Goal: Task Accomplishment & Management: Manage account settings

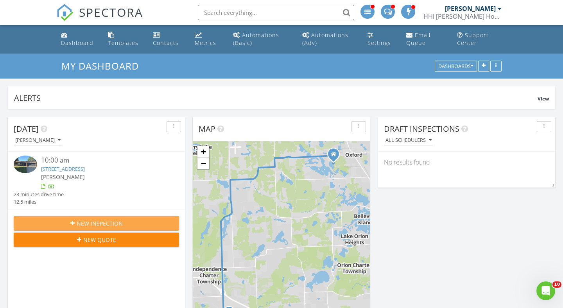
click at [98, 228] on span "New Inspection" at bounding box center [100, 223] width 46 height 8
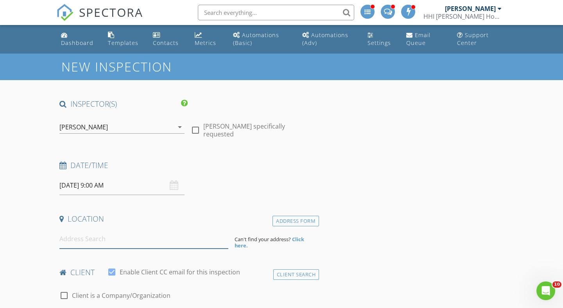
click at [79, 243] on input at bounding box center [143, 239] width 169 height 19
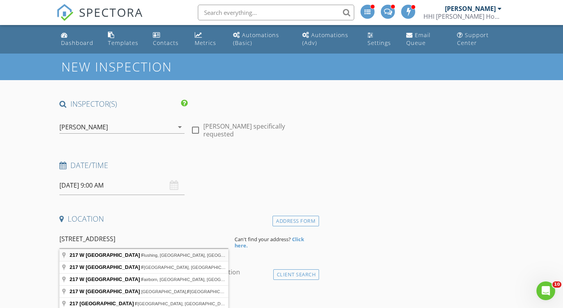
type input "217 W Main St, Flushing, MI, USA"
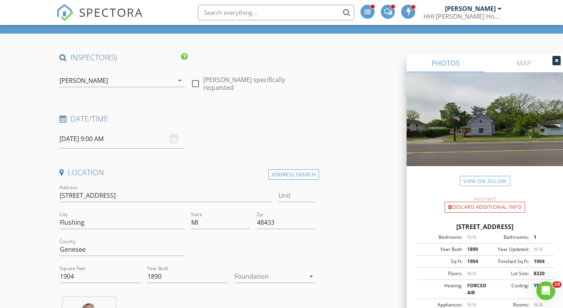
scroll to position [91, 0]
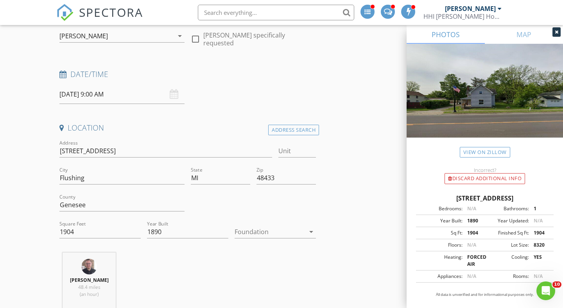
click at [279, 233] on div at bounding box center [270, 232] width 70 height 13
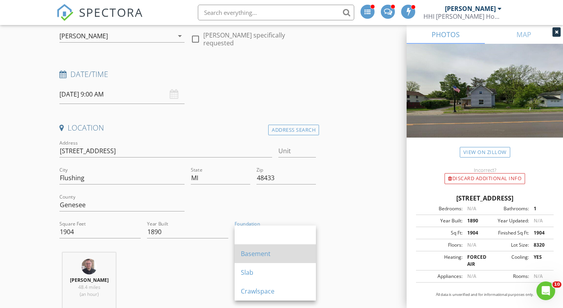
click at [262, 250] on div "Basement" at bounding box center [275, 253] width 69 height 9
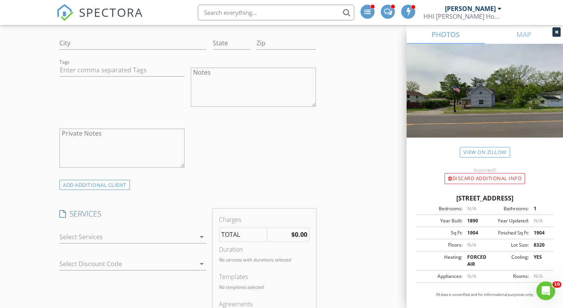
scroll to position [565, 0]
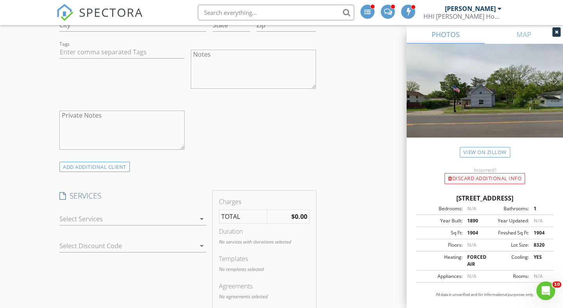
click at [117, 219] on div at bounding box center [127, 219] width 136 height 13
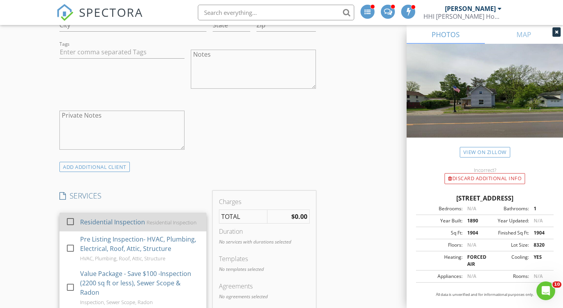
click at [72, 225] on div at bounding box center [70, 221] width 13 height 13
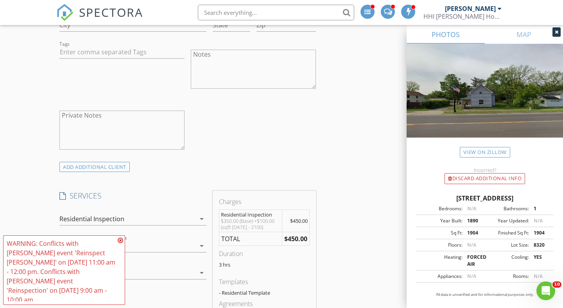
click at [120, 244] on icon at bounding box center [120, 240] width 5 height 6
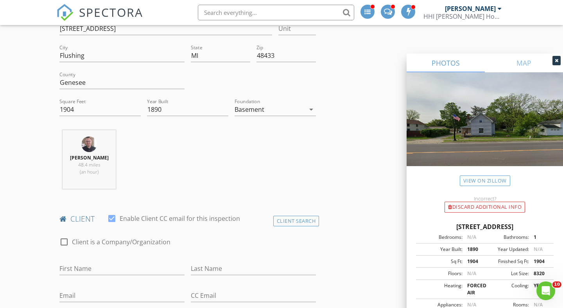
scroll to position [0, 0]
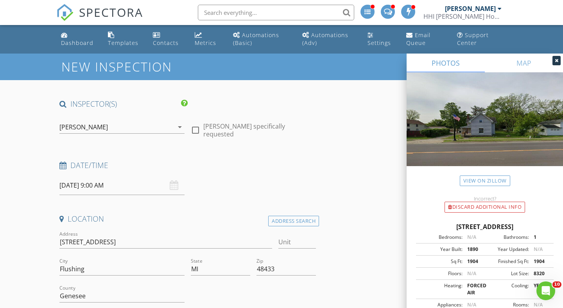
click at [94, 190] on input "08/28/2025 9:00 AM" at bounding box center [121, 185] width 125 height 19
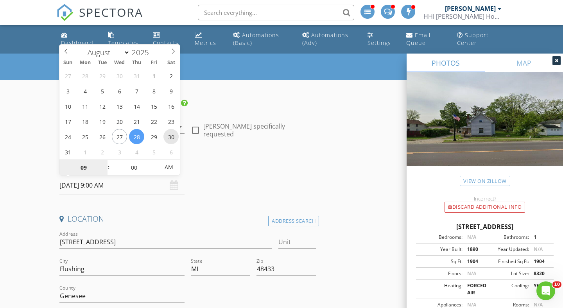
type input "08/30/2025 9:00 AM"
type input "10"
type input "08/30/2025 10:00 AM"
click at [104, 163] on span at bounding box center [104, 164] width 5 height 8
click at [76, 41] on div "Dashboard" at bounding box center [77, 42] width 32 height 7
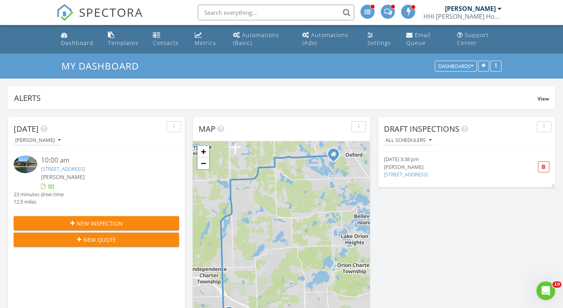
click at [85, 169] on link "5347 Timber Ridge Trail, Village of Clarkston, MI 48346" at bounding box center [63, 168] width 44 height 7
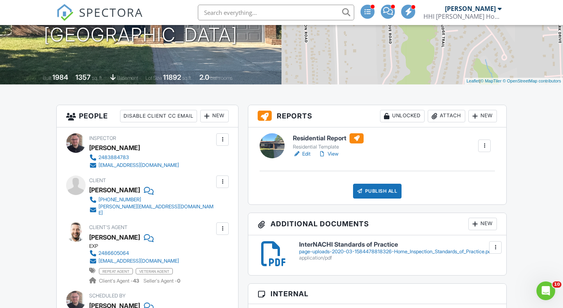
click at [308, 153] on link "Edit" at bounding box center [302, 154] width 18 height 8
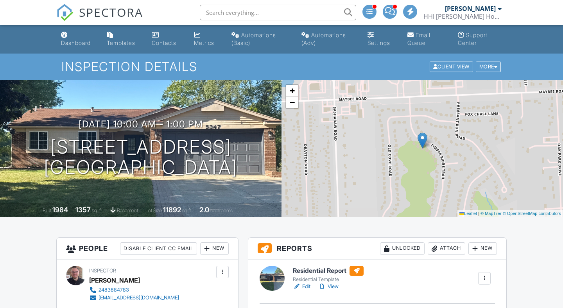
scroll to position [120, 0]
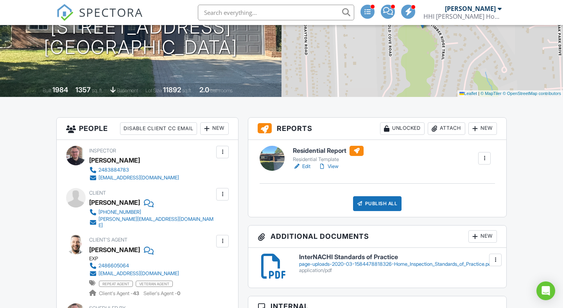
click at [379, 203] on div "Publish All" at bounding box center [377, 203] width 49 height 15
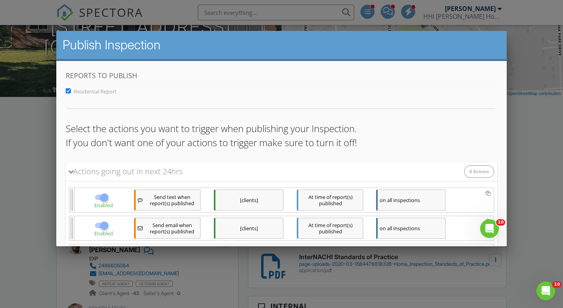
scroll to position [103, 0]
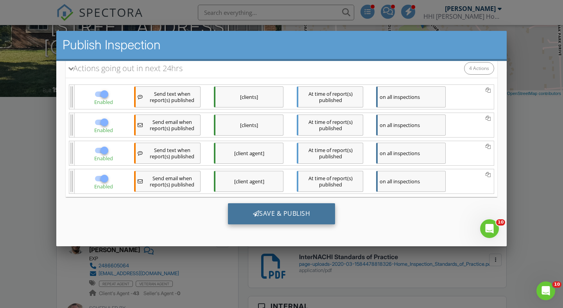
click at [315, 223] on div "Save & Publish" at bounding box center [282, 213] width 108 height 21
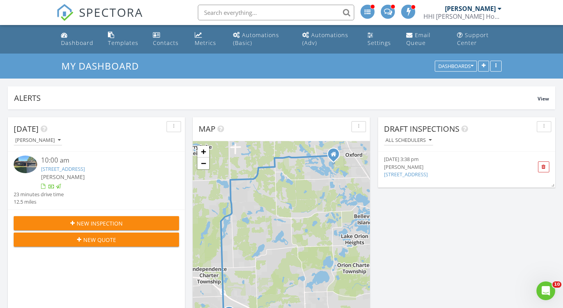
click at [217, 13] on input "text" at bounding box center [276, 13] width 156 height 16
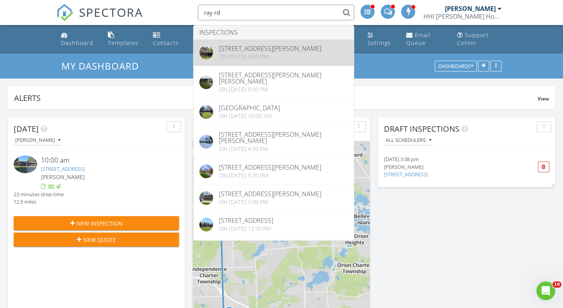
type input "ray rd"
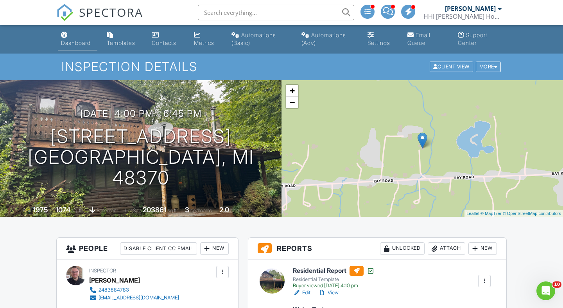
click at [64, 44] on div "Dashboard" at bounding box center [76, 43] width 30 height 7
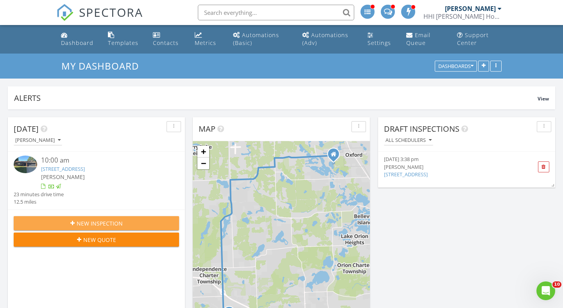
click at [70, 226] on button "New Inspection" at bounding box center [96, 223] width 165 height 14
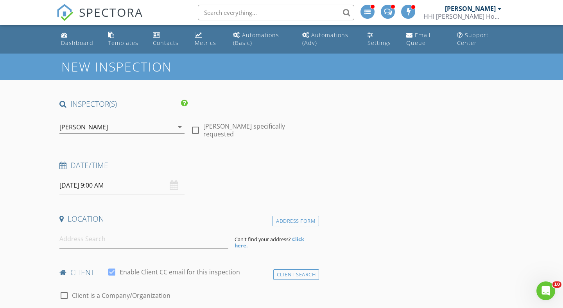
click at [77, 189] on input "08/28/2025 9:00 AM" at bounding box center [121, 185] width 125 height 19
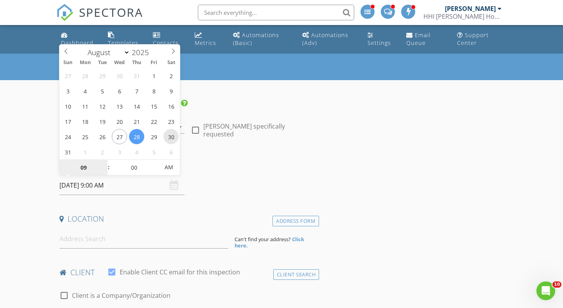
type input "08/30/2025 9:00 AM"
type input "10"
type input "08/30/2025 10:00 AM"
click at [105, 162] on span at bounding box center [104, 164] width 5 height 8
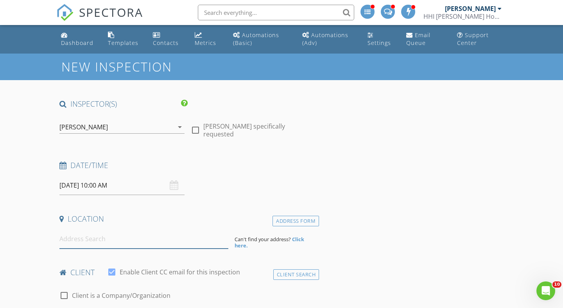
click at [77, 238] on input at bounding box center [143, 239] width 169 height 19
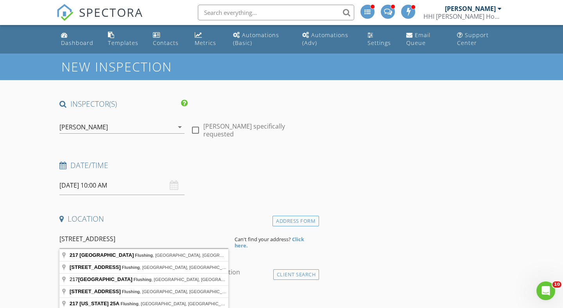
type input "217 West Main Street, Flushing, MI, USA"
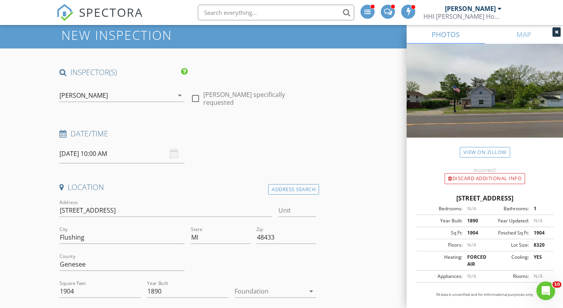
scroll to position [55, 0]
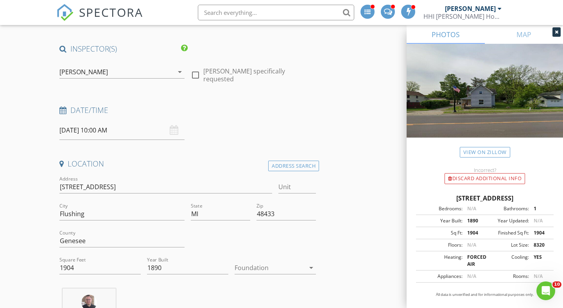
click at [259, 266] on div at bounding box center [270, 268] width 70 height 13
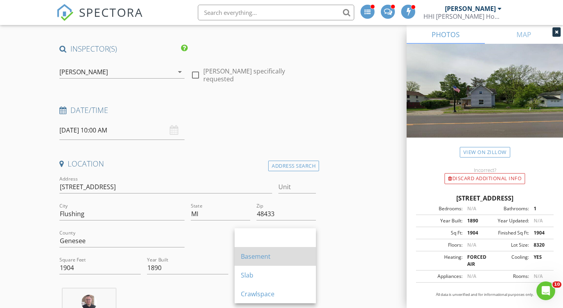
click at [257, 261] on div "Basement" at bounding box center [275, 256] width 69 height 9
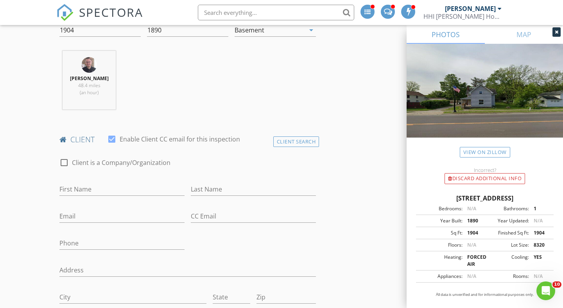
scroll to position [294, 0]
click at [111, 191] on input "First Name" at bounding box center [121, 188] width 125 height 13
type input "Mallary"
type input "Schnuphase"
click at [96, 216] on input "Email" at bounding box center [121, 215] width 125 height 13
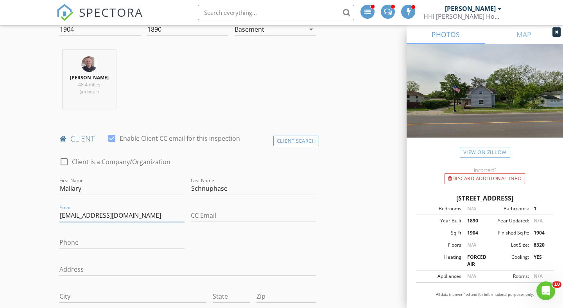
type input "malmoon93@gmail.com"
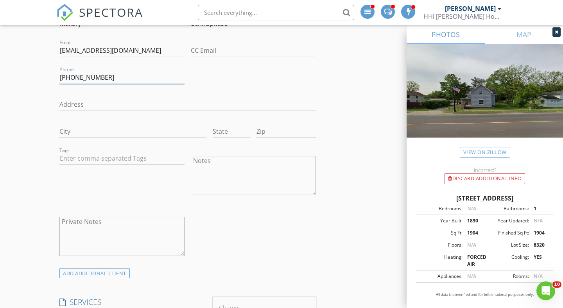
scroll to position [584, 0]
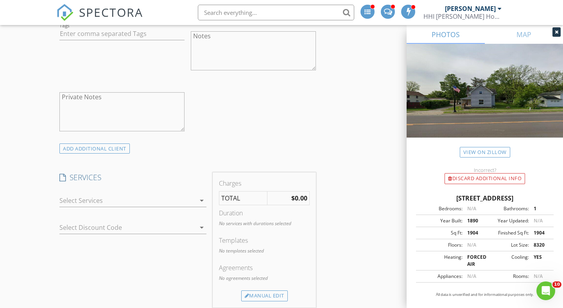
type input "810-836-1568"
click at [88, 202] on div at bounding box center [127, 200] width 136 height 13
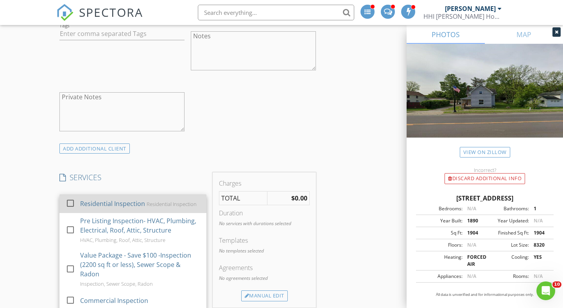
click at [73, 202] on div at bounding box center [70, 203] width 13 height 13
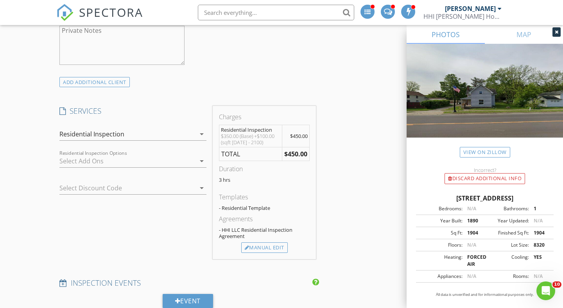
scroll to position [664, 0]
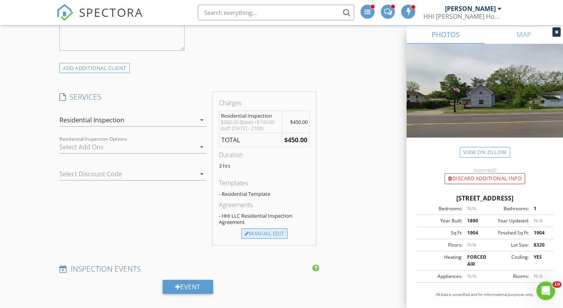
click at [266, 234] on div "Manual Edit" at bounding box center [264, 233] width 47 height 11
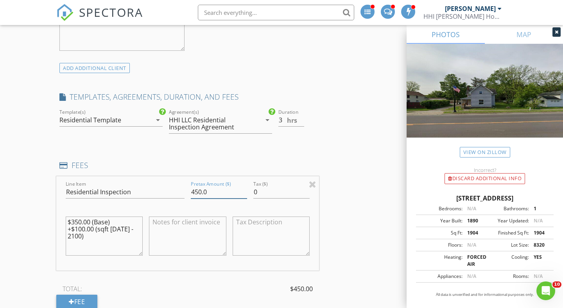
click at [196, 194] on input "450.0" at bounding box center [219, 192] width 56 height 13
type input "425.0"
click at [355, 174] on div "INSPECTOR(S) check_box Erik Hodge PRIMARY check_box_outline_blank Derek Fansler…" at bounding box center [281, 288] width 451 height 1707
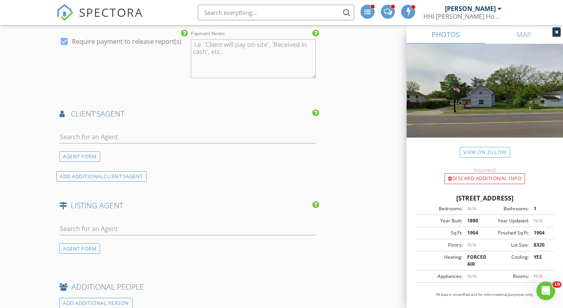
scroll to position [1047, 0]
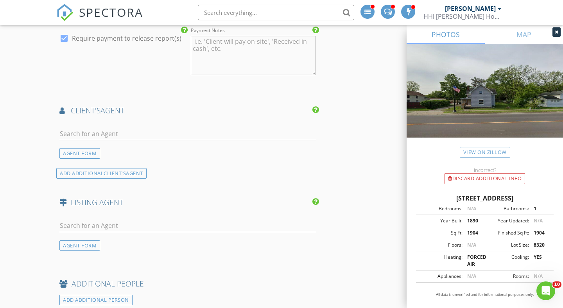
click at [81, 152] on div "AGENT FORM" at bounding box center [79, 153] width 41 height 11
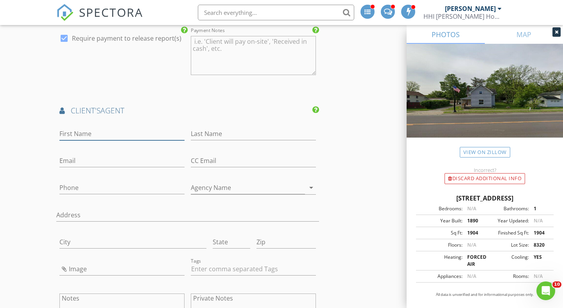
click at [89, 135] on input "First Name" at bounding box center [121, 134] width 125 height 13
type input "Rita"
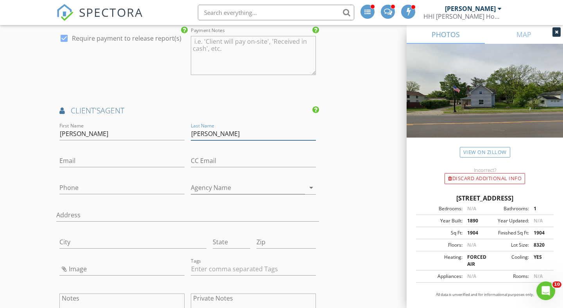
type input "Vermeersch"
type input "rita@livingmacomb.com"
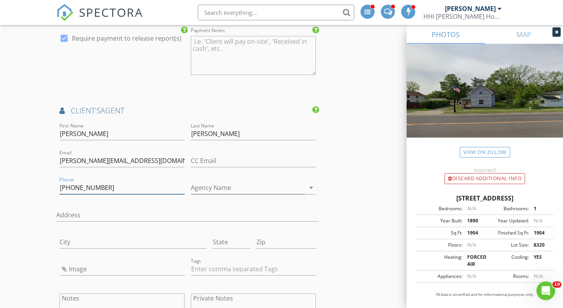
type input "586-764-2713"
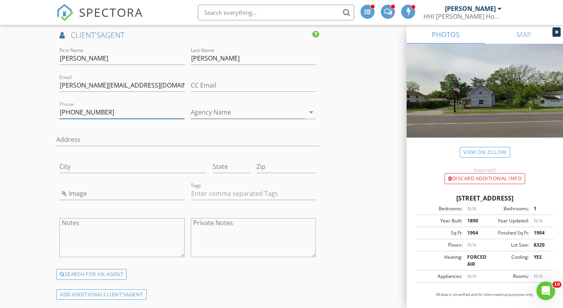
scroll to position [1146, 0]
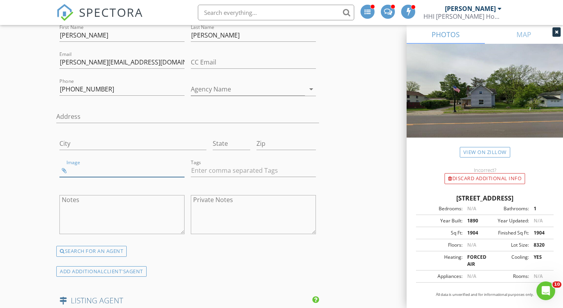
click at [65, 171] on input "Image" at bounding box center [121, 170] width 125 height 13
type input "Rita V.jpg"
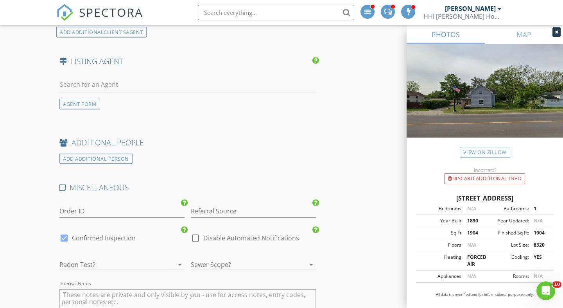
scroll to position [1405, 0]
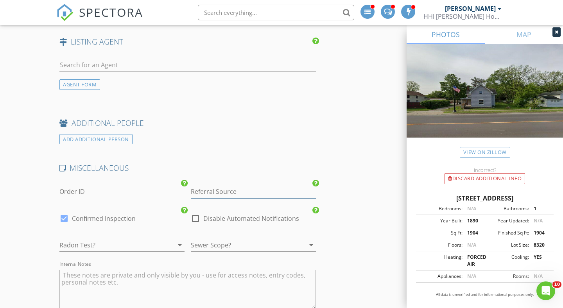
click at [225, 192] on input "Referral Source" at bounding box center [253, 191] width 125 height 13
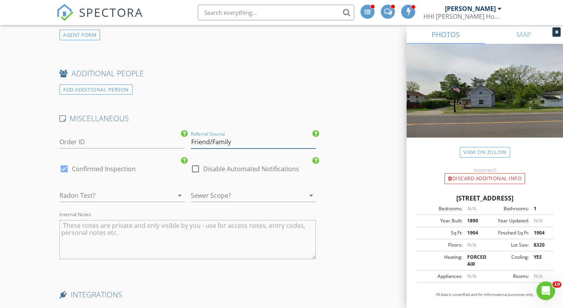
scroll to position [1468, 0]
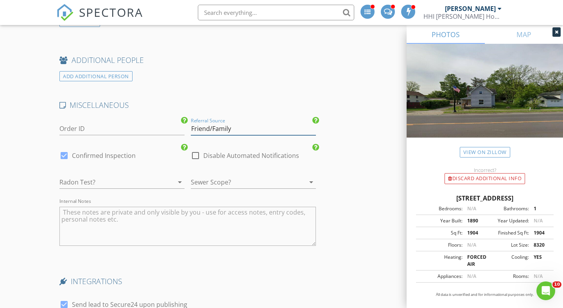
type input "Friend/Family"
click at [162, 186] on div at bounding box center [110, 182] width 103 height 13
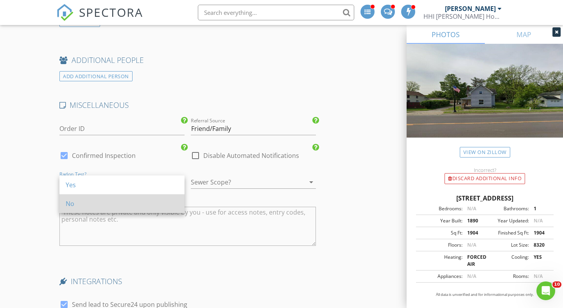
click at [132, 201] on div "No" at bounding box center [122, 203] width 113 height 9
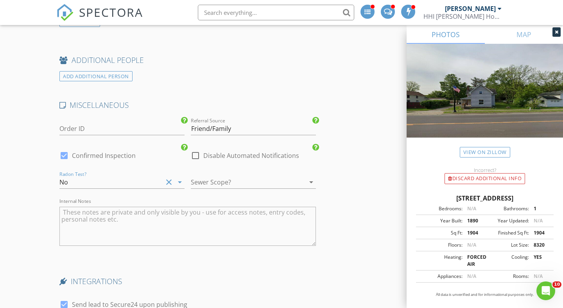
click at [231, 183] on div at bounding box center [242, 182] width 103 height 13
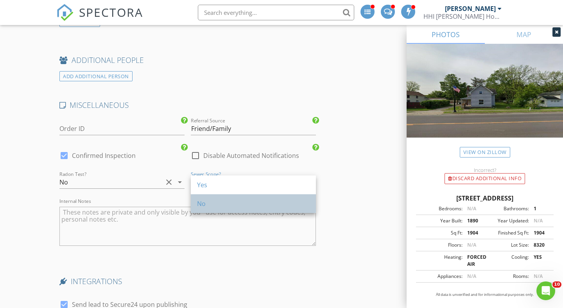
click at [216, 199] on div "No" at bounding box center [253, 203] width 113 height 9
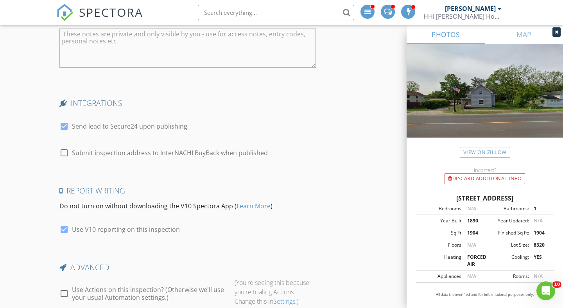
scroll to position [1658, 0]
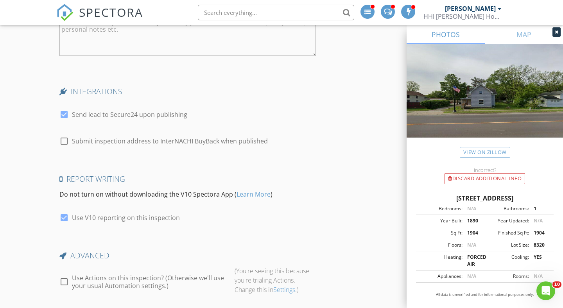
click at [65, 141] on div at bounding box center [64, 141] width 13 height 13
checkbox input "true"
click at [65, 282] on div at bounding box center [64, 281] width 13 height 13
checkbox input "true"
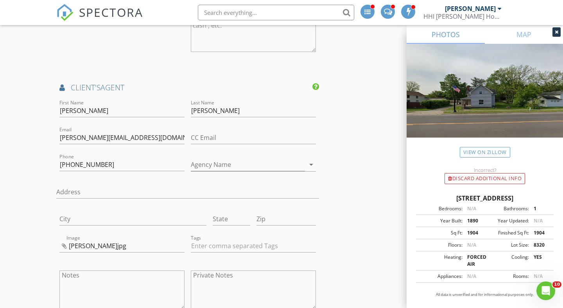
scroll to position [1713, 0]
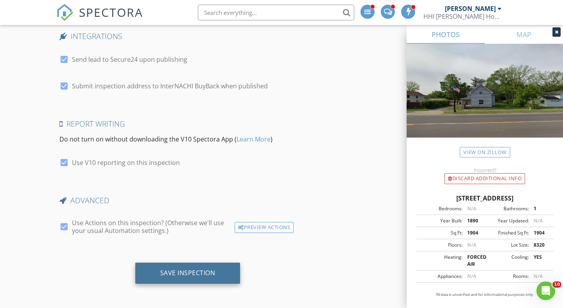
click at [184, 277] on div "Save Inspection" at bounding box center [187, 273] width 105 height 21
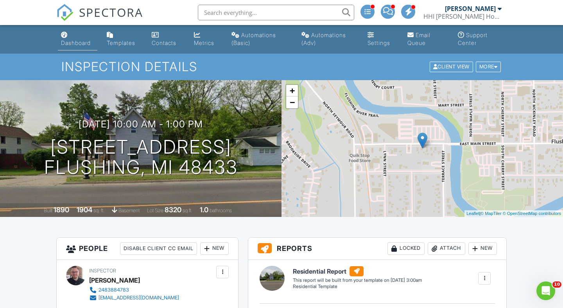
click at [71, 43] on div "Dashboard" at bounding box center [76, 43] width 30 height 7
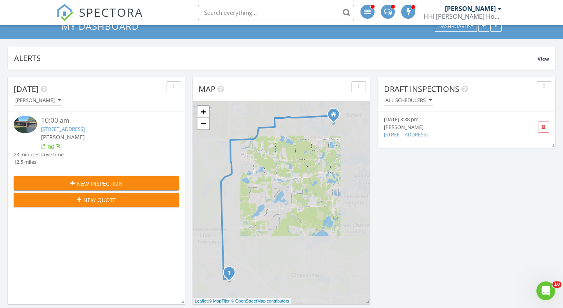
scroll to position [50, 0]
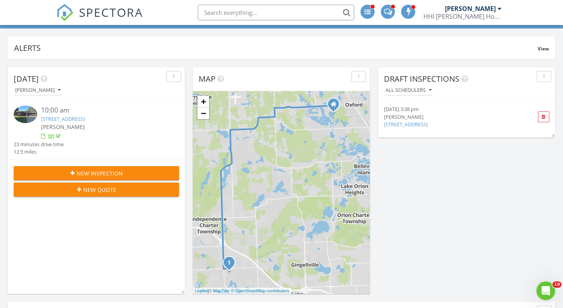
click at [106, 178] on span "New Inspection" at bounding box center [100, 173] width 46 height 8
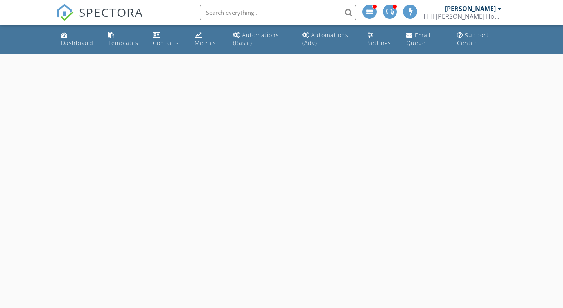
select select "7"
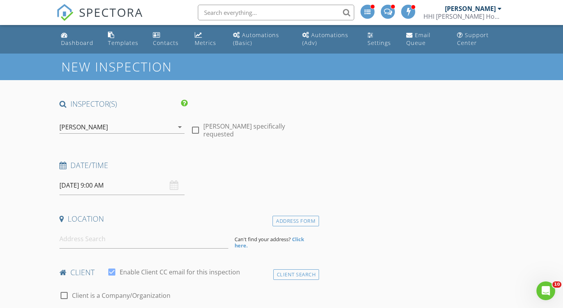
click at [83, 185] on input "[DATE] 9:00 AM" at bounding box center [121, 185] width 125 height 19
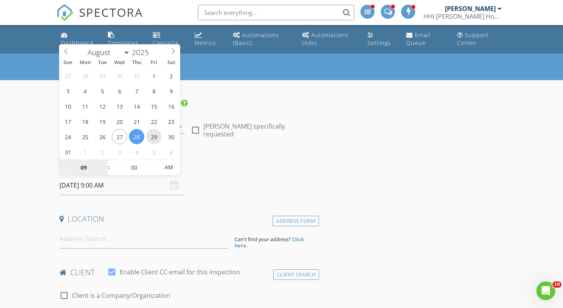
type input "[DATE] 9:00 AM"
type input "08"
type input "[DATE] 8:00 AM"
click at [103, 172] on span at bounding box center [104, 172] width 5 height 8
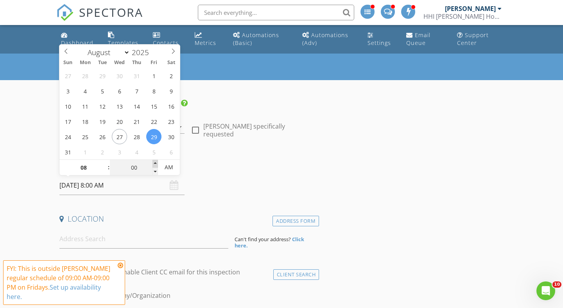
type input "05"
type input "[DATE] 8:05 AM"
click at [155, 161] on span at bounding box center [155, 164] width 5 height 8
type input "10"
type input "08/29/2025 8:10 AM"
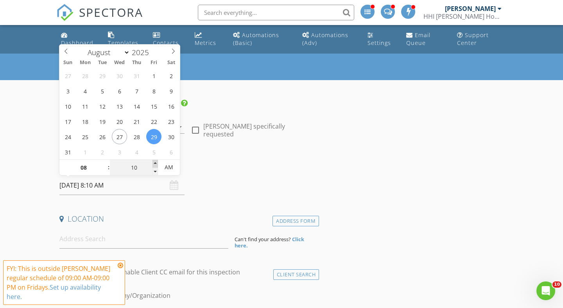
click at [155, 161] on span at bounding box center [155, 164] width 5 height 8
type input "15"
type input "08/29/2025 8:15 AM"
click at [155, 161] on span at bounding box center [155, 164] width 5 height 8
type input "20"
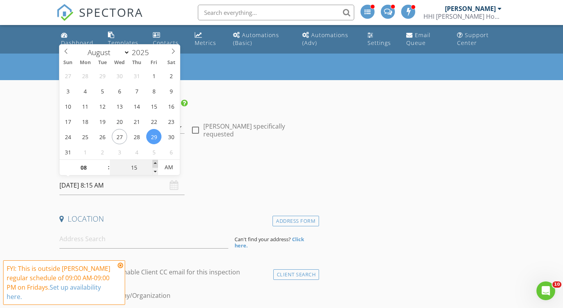
type input "08/29/2025 8:20 AM"
click at [155, 161] on span at bounding box center [155, 164] width 5 height 8
type input "25"
type input "08/29/2025 8:25 AM"
click at [155, 161] on span at bounding box center [155, 164] width 5 height 8
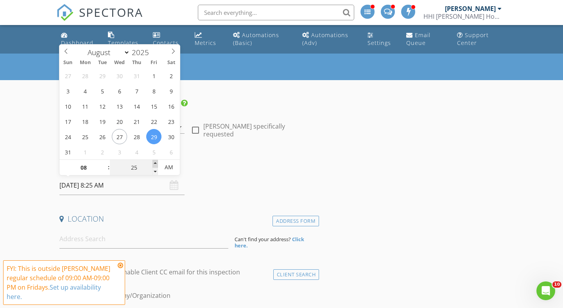
type input "30"
type input "[DATE] 8:30 AM"
click at [155, 161] on span at bounding box center [155, 164] width 5 height 8
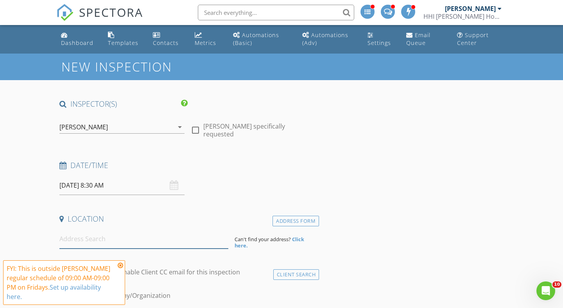
click at [85, 238] on input at bounding box center [143, 239] width 169 height 19
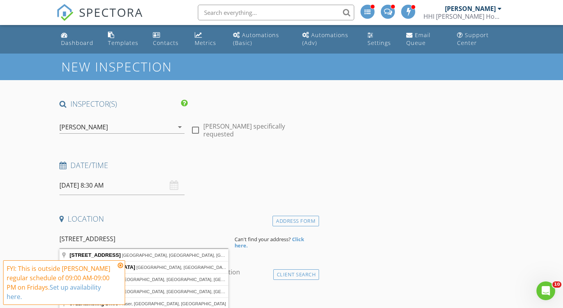
click at [120, 265] on icon at bounding box center [120, 265] width 5 height 6
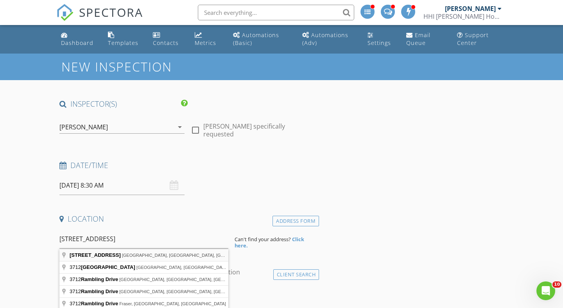
type input "3712 Rambling Ct, Troy, MI, USA"
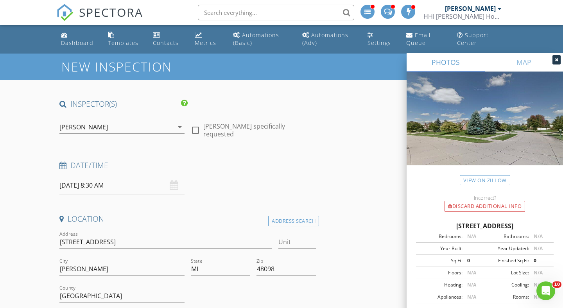
scroll to position [109, 0]
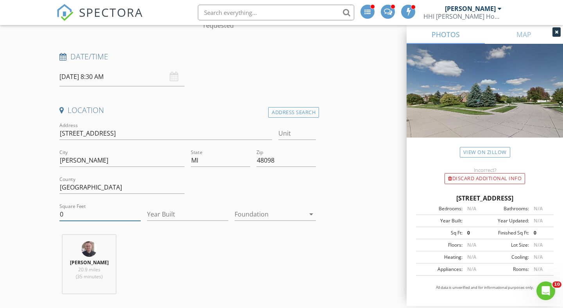
click at [91, 212] on input "0" at bounding box center [99, 214] width 81 height 13
type input "3800"
click at [64, 133] on input "3712 Rambling Ct" at bounding box center [165, 133] width 213 height 13
type input "4712 Rambling Ct"
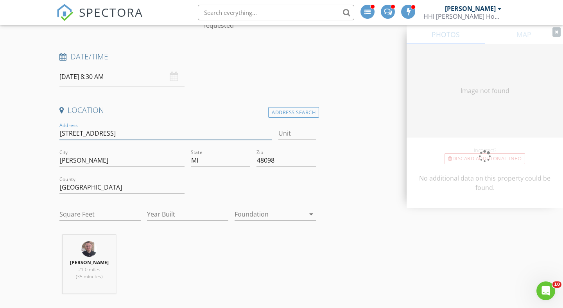
type input "3804"
type input "1994"
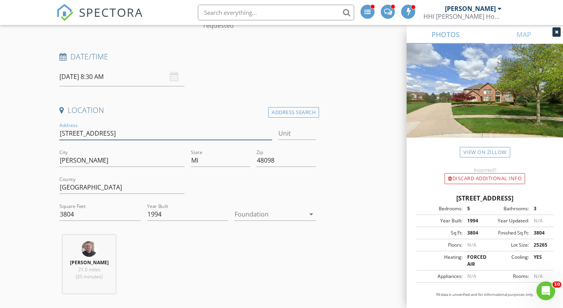
type input "4712 Rambling Ct"
click at [277, 209] on div at bounding box center [270, 214] width 70 height 13
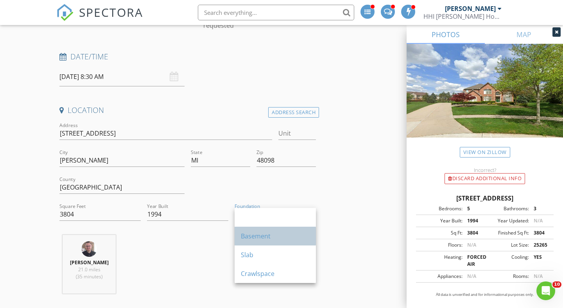
click at [256, 230] on div "Basement" at bounding box center [275, 236] width 69 height 19
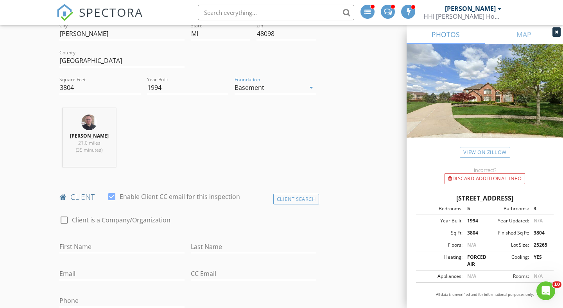
scroll to position [240, 0]
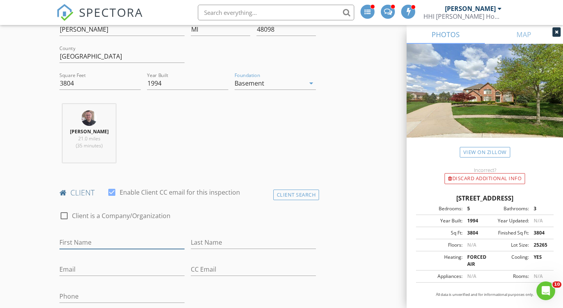
click at [121, 242] on input "First Name" at bounding box center [121, 242] width 125 height 13
type input "Tyler"
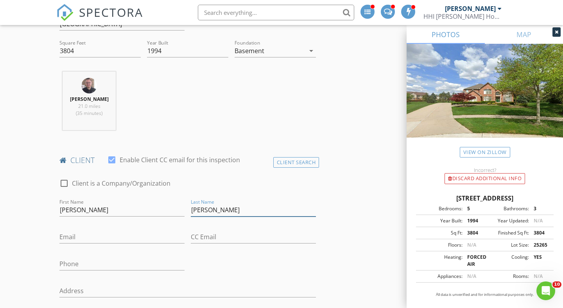
scroll to position [273, 0]
type input "Mitchell"
click at [75, 238] on input "Email" at bounding box center [121, 236] width 125 height 13
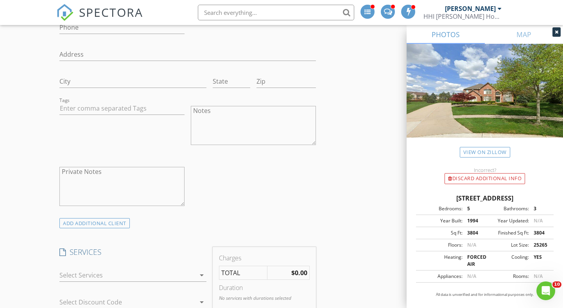
scroll to position [590, 0]
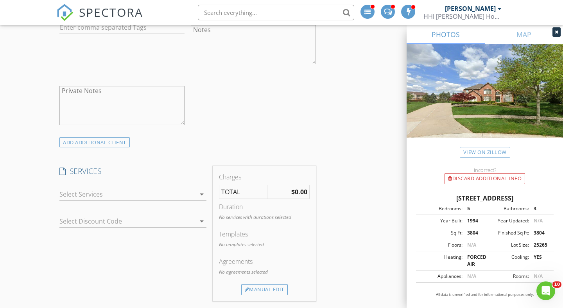
type input "tymitch@yahoo.com"
click at [72, 195] on div at bounding box center [127, 194] width 136 height 13
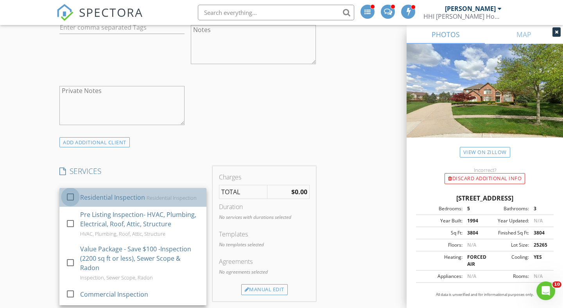
click at [70, 198] on div at bounding box center [70, 197] width 13 height 13
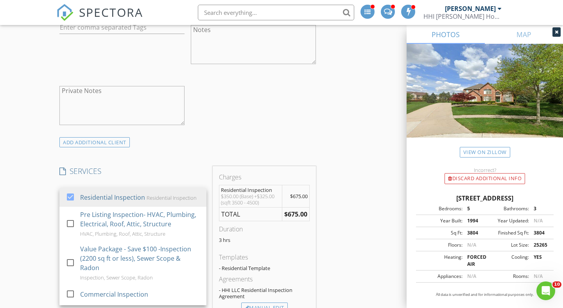
click at [44, 204] on div "New Inspection INSPECTOR(S) check_box Erik Hodge PRIMARY check_box_outline_blan…" at bounding box center [281, 312] width 563 height 1697
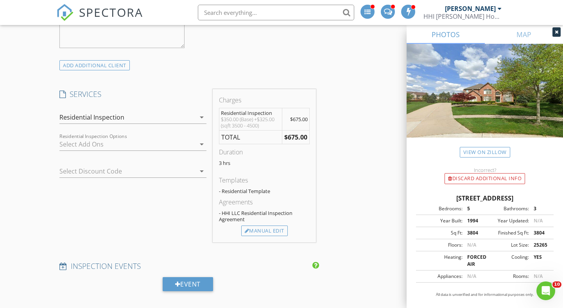
scroll to position [685, 0]
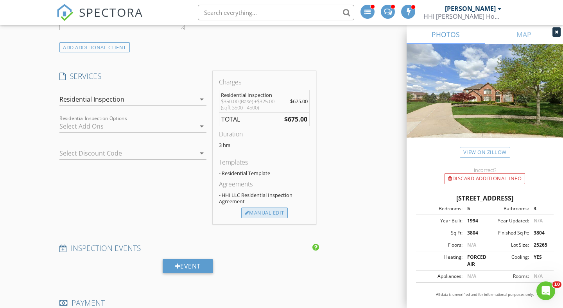
click at [260, 213] on div "Manual Edit" at bounding box center [264, 213] width 47 height 11
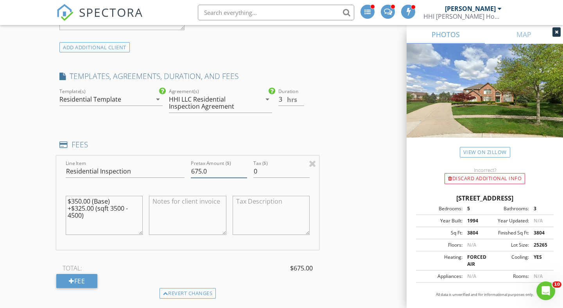
click at [198, 173] on input "675.0" at bounding box center [219, 171] width 56 height 13
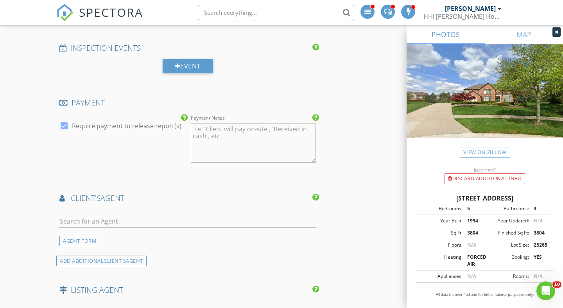
scroll to position [978, 0]
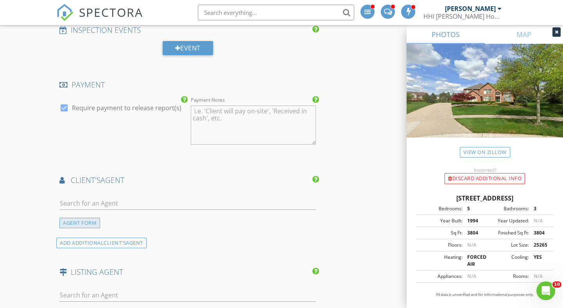
type input "549.99"
click at [84, 224] on div "AGENT FORM" at bounding box center [79, 223] width 41 height 11
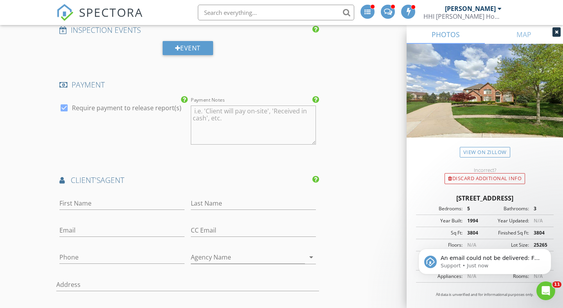
scroll to position [0, 0]
click at [498, 261] on p "An email could not be delivered: For more information, view Why emails don't ge…" at bounding box center [491, 259] width 101 height 8
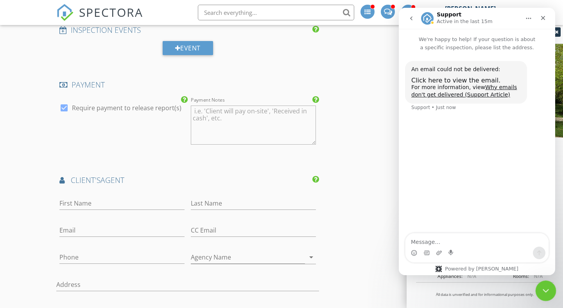
click at [546, 288] on icon "Close Intercom Messenger" at bounding box center [544, 289] width 9 height 9
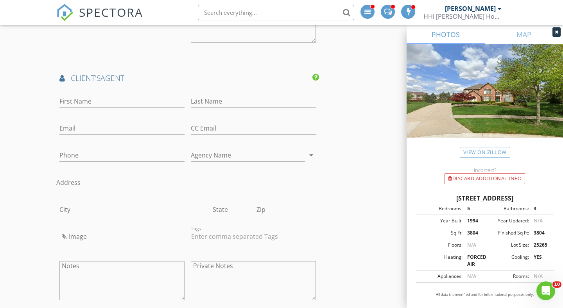
scroll to position [1180, 0]
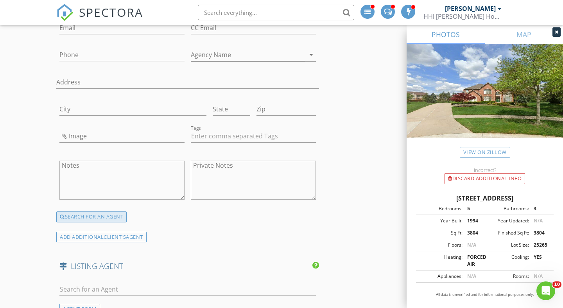
click at [95, 220] on div "SEARCH FOR AN AGENT" at bounding box center [91, 217] width 70 height 11
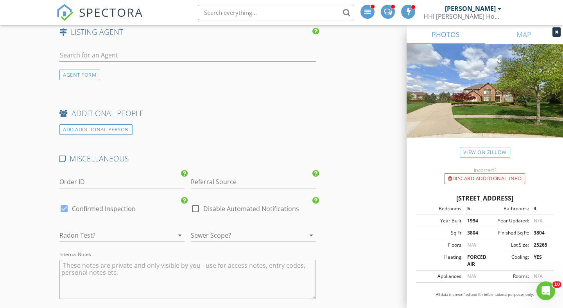
scroll to position [1217, 0]
click at [104, 59] on input "text" at bounding box center [187, 55] width 257 height 13
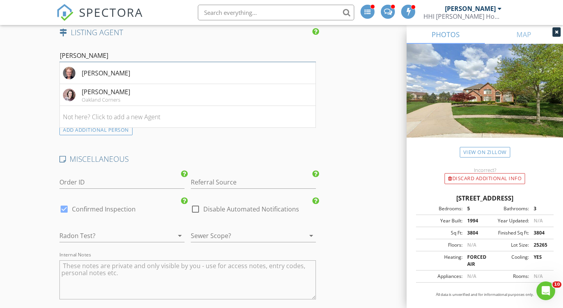
type input "Holly"
click at [115, 93] on div "Holly Pifer" at bounding box center [106, 91] width 49 height 9
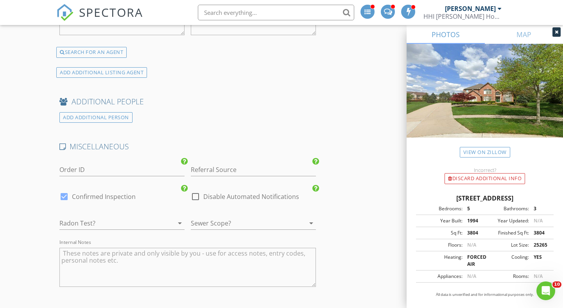
scroll to position [1431, 0]
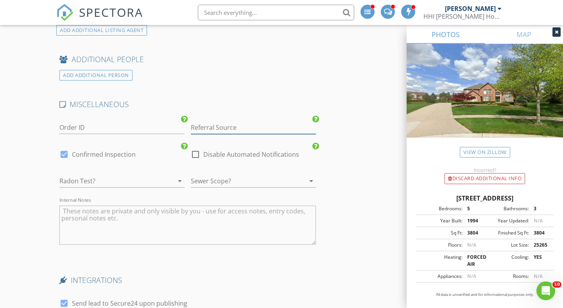
click at [210, 130] on input "Referral Source" at bounding box center [253, 127] width 125 height 13
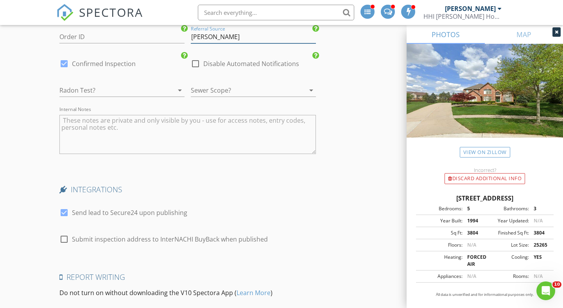
type input "Holly Pifer"
click at [145, 93] on div at bounding box center [110, 90] width 103 height 13
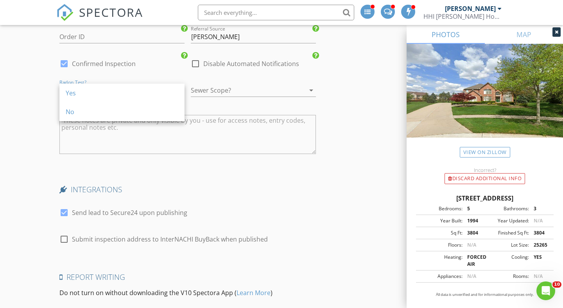
click at [122, 110] on div "No" at bounding box center [122, 111] width 113 height 9
click at [219, 90] on div at bounding box center [242, 90] width 103 height 13
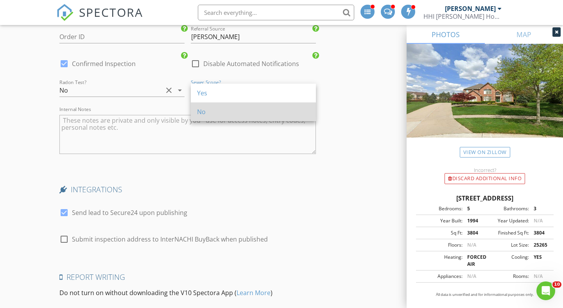
click at [212, 106] on div "No" at bounding box center [253, 111] width 113 height 19
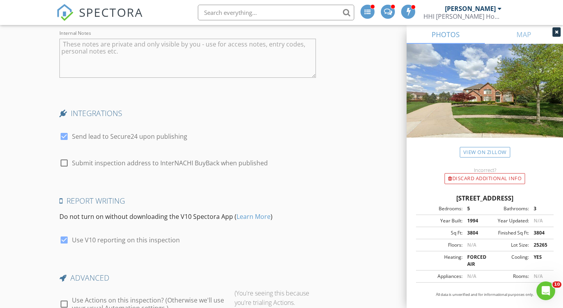
click at [64, 167] on div at bounding box center [64, 162] width 13 height 13
checkbox input "true"
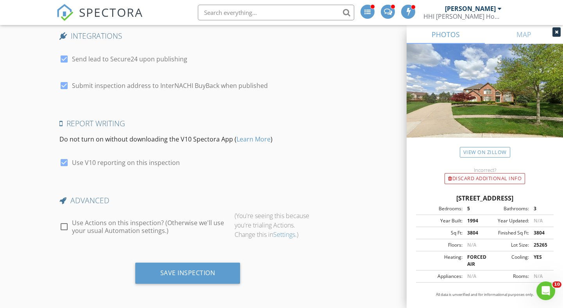
click at [62, 225] on div at bounding box center [64, 226] width 13 height 13
checkbox input "true"
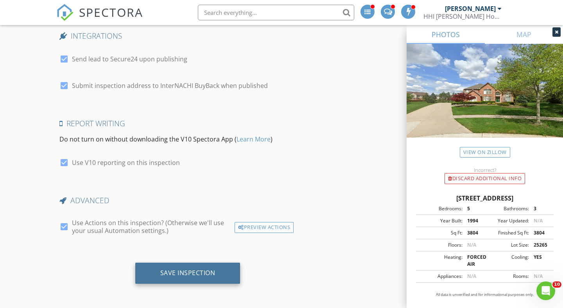
click at [187, 269] on div "Save Inspection" at bounding box center [187, 273] width 55 height 8
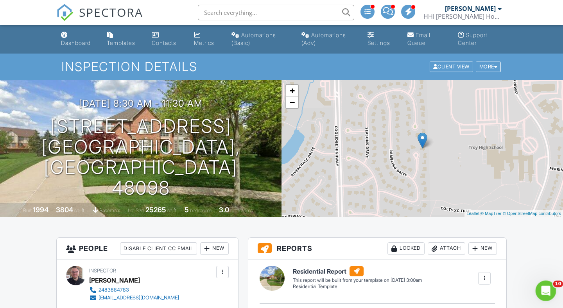
click at [541, 290] on icon "Open Intercom Messenger" at bounding box center [545, 290] width 13 height 13
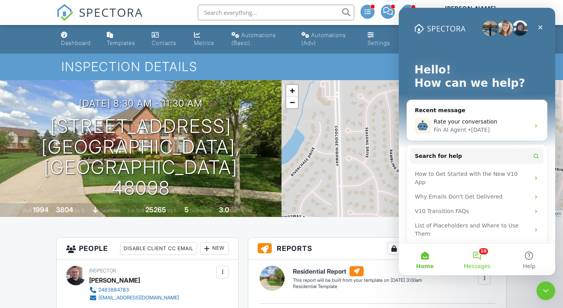
click at [476, 253] on button "10 Messages" at bounding box center [477, 259] width 52 height 31
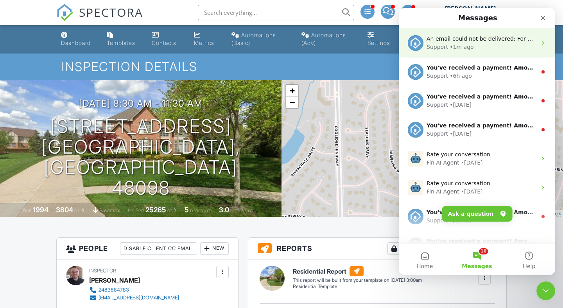
click at [467, 43] on div "• 1m ago" at bounding box center [462, 47] width 24 height 8
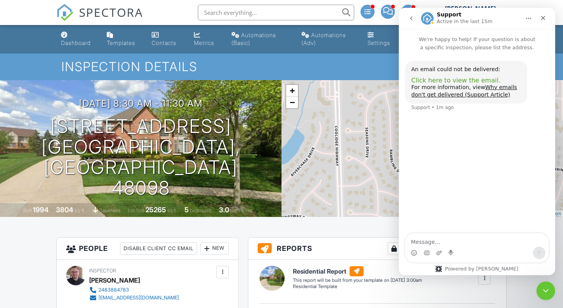
click at [440, 81] on span "Click here to view the email." at bounding box center [456, 80] width 89 height 7
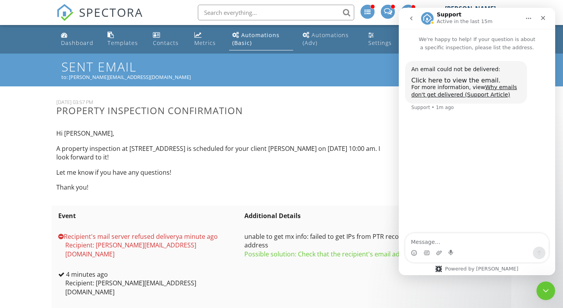
click at [97, 75] on div "to: [PERSON_NAME][EMAIL_ADDRESS][DOMAIN_NAME]" at bounding box center [281, 77] width 440 height 6
click at [543, 16] on icon "Close" at bounding box center [543, 18] width 6 height 6
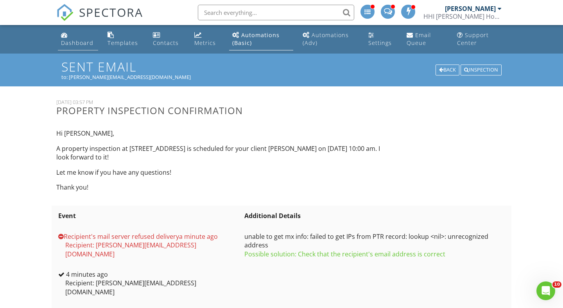
click at [81, 45] on div "Dashboard" at bounding box center [77, 42] width 32 height 7
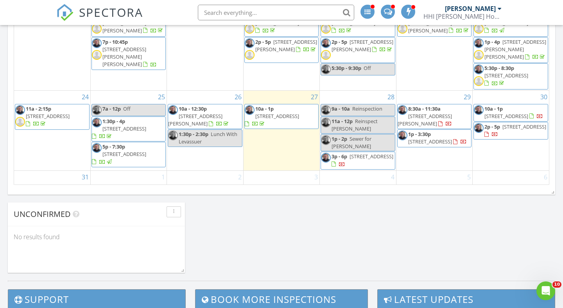
scroll to position [542, 0]
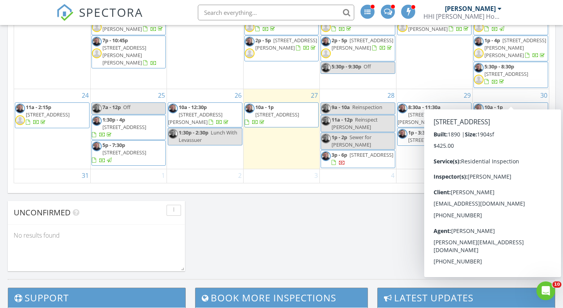
click at [504, 104] on link "10a - 1p [STREET_ADDRESS]" at bounding box center [514, 111] width 59 height 14
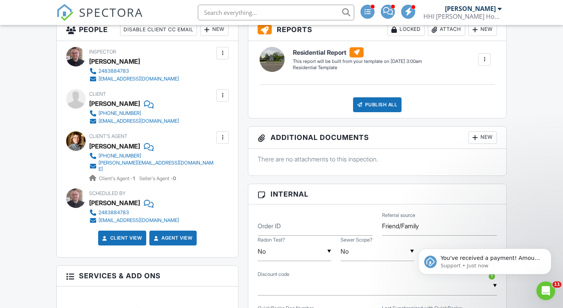
scroll to position [233, 0]
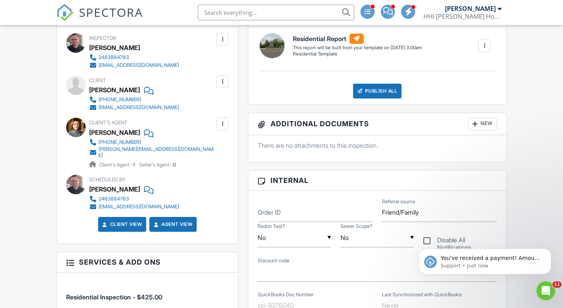
click at [221, 123] on div at bounding box center [223, 124] width 8 height 8
click at [202, 148] on li "Edit" at bounding box center [204, 148] width 40 height 20
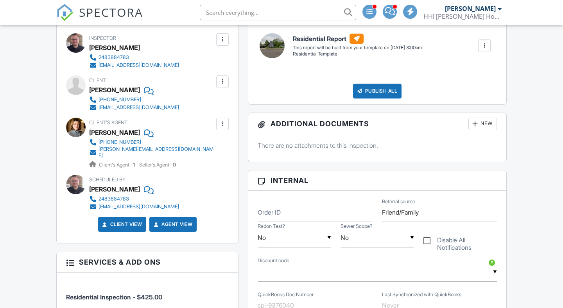
scroll to position [233, 0]
click at [222, 126] on div at bounding box center [223, 124] width 8 height 8
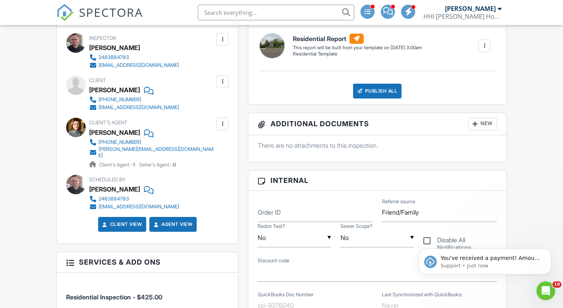
scroll to position [0, 0]
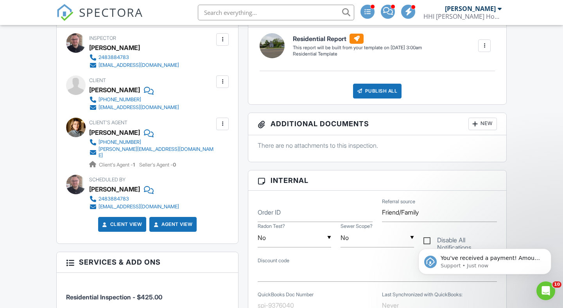
click at [158, 139] on link "[PHONE_NUMBER]" at bounding box center [151, 142] width 125 height 8
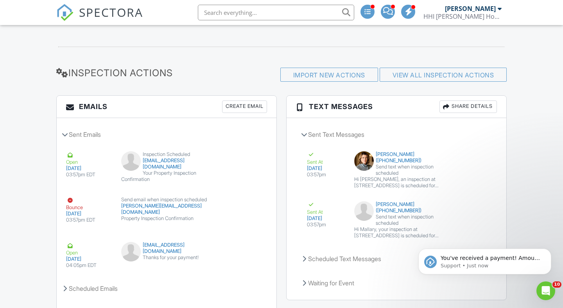
scroll to position [1032, 0]
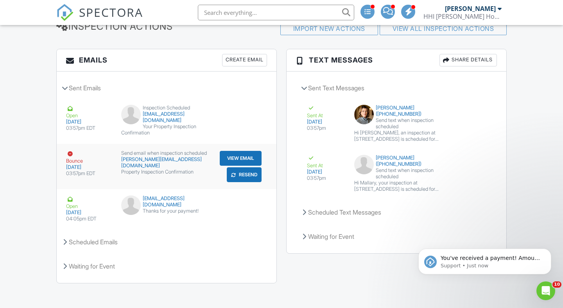
click at [247, 171] on button "Resend" at bounding box center [244, 174] width 35 height 15
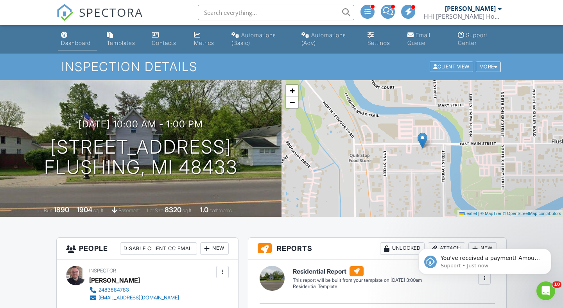
click at [83, 39] on link "Dashboard" at bounding box center [78, 39] width 40 height 22
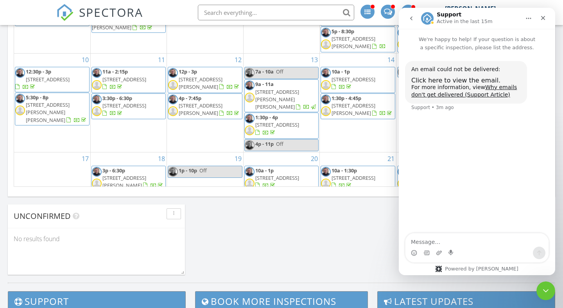
scroll to position [540, 0]
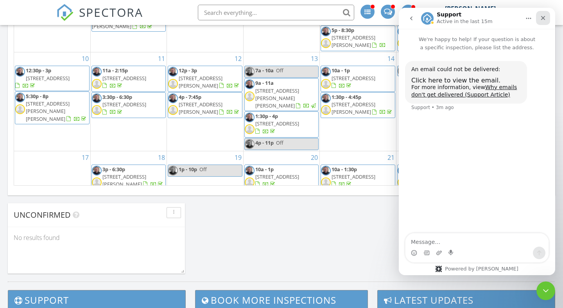
click at [545, 18] on icon "Close" at bounding box center [543, 18] width 6 height 6
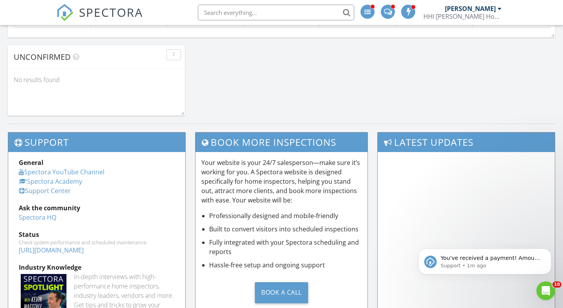
scroll to position [593, 0]
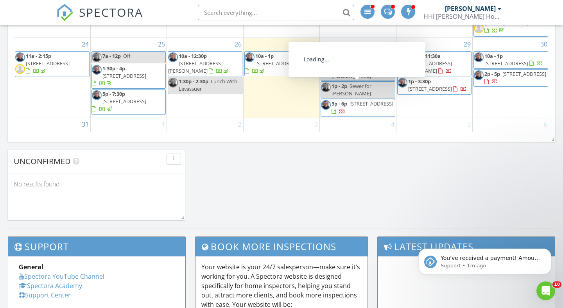
click at [360, 100] on span "3p - 6p 23679 Demley Dr, CLINTON TOWNSHIP 48035" at bounding box center [358, 107] width 74 height 15
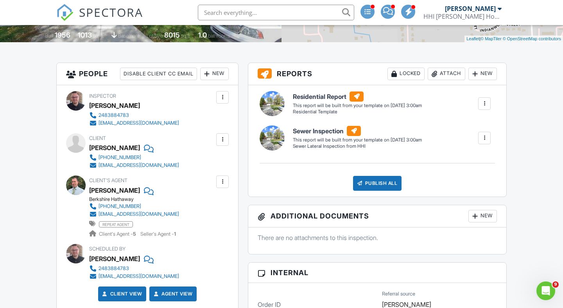
click at [213, 72] on div "New" at bounding box center [214, 74] width 29 height 13
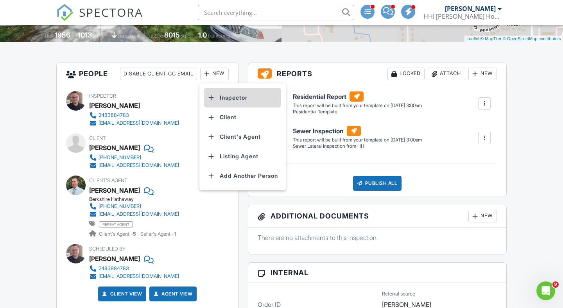
click at [219, 99] on li "Inspector" at bounding box center [242, 98] width 77 height 20
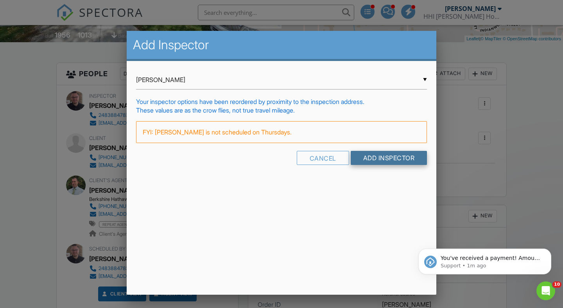
click at [366, 160] on input "Add Inspector" at bounding box center [389, 158] width 77 height 14
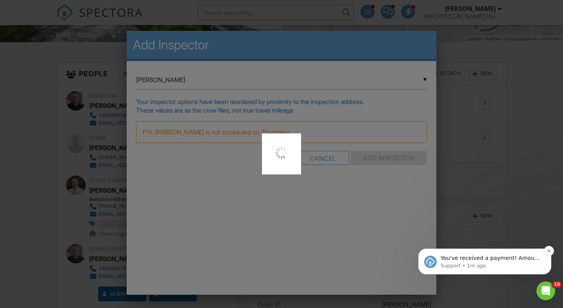
click at [550, 252] on icon "Dismiss notification" at bounding box center [549, 251] width 3 height 3
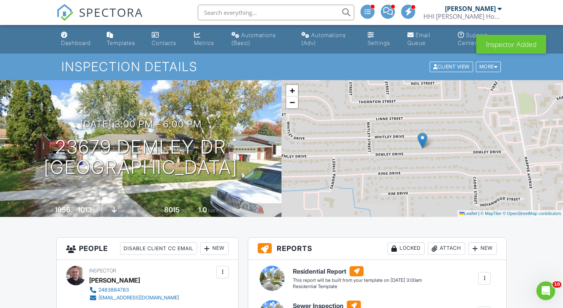
click at [83, 47] on link "Dashboard" at bounding box center [78, 39] width 40 height 22
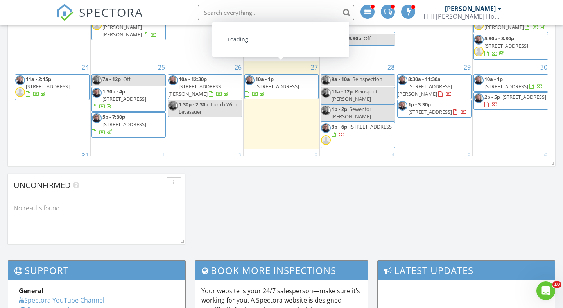
scroll to position [570, 0]
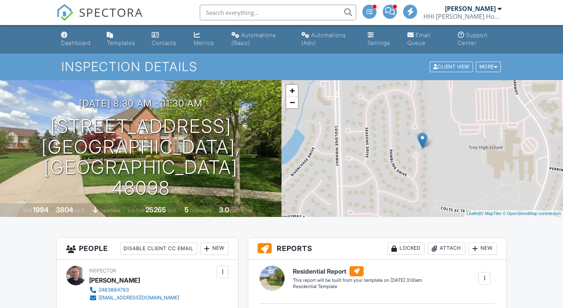
click at [213, 244] on div "New" at bounding box center [214, 249] width 29 height 13
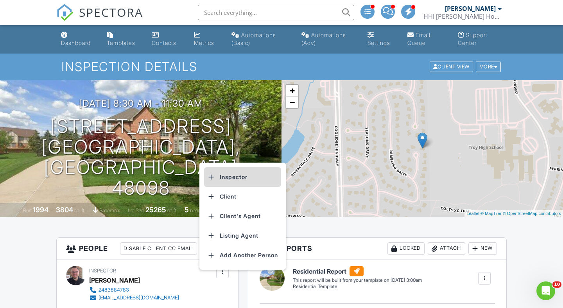
click at [220, 179] on li "Inspector" at bounding box center [242, 177] width 77 height 20
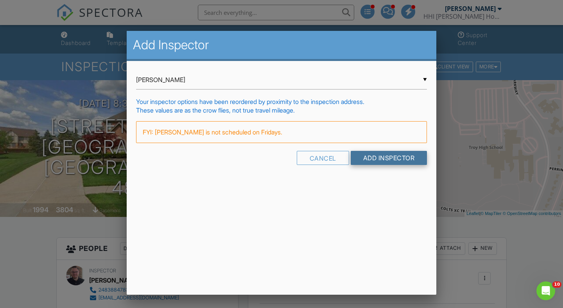
click at [372, 161] on input "Add Inspector" at bounding box center [389, 158] width 77 height 14
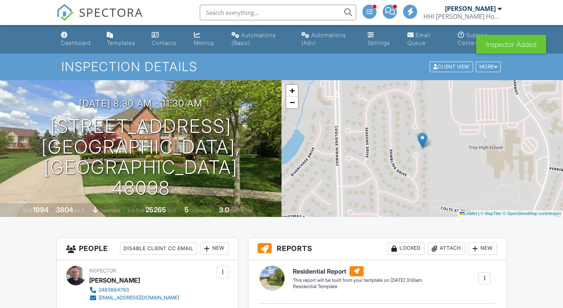
click at [77, 43] on div "Dashboard" at bounding box center [76, 43] width 30 height 7
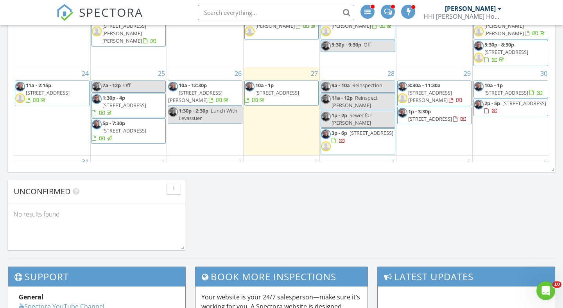
scroll to position [554, 0]
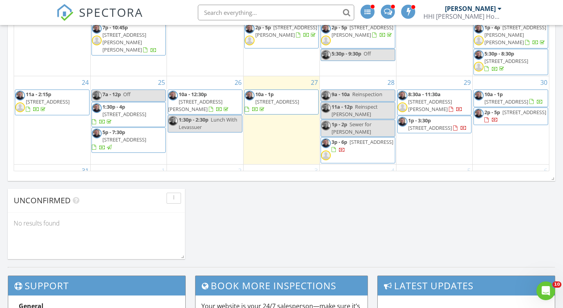
click at [440, 124] on span "56665 Scotland Blvd, SHELBY TOWNSHIP 48316" at bounding box center [430, 127] width 44 height 7
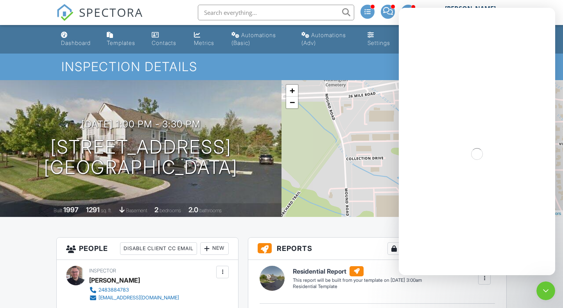
click at [210, 246] on div "New" at bounding box center [214, 249] width 29 height 13
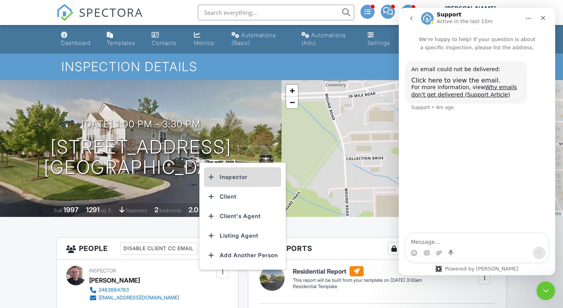
click at [224, 173] on li "Inspector" at bounding box center [242, 177] width 77 height 20
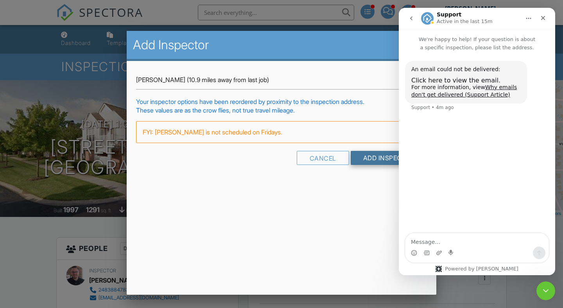
click at [376, 157] on input "Add Inspector" at bounding box center [389, 158] width 77 height 14
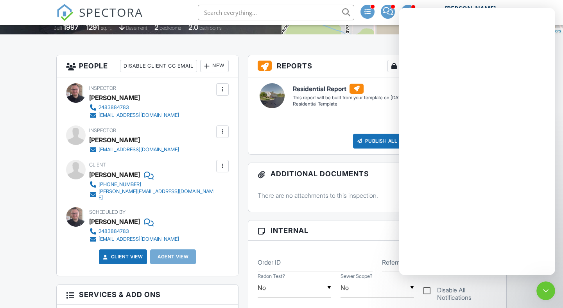
scroll to position [184, 0]
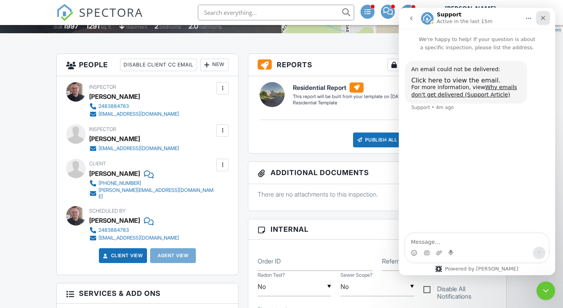
click at [543, 16] on icon "Close" at bounding box center [543, 18] width 6 height 6
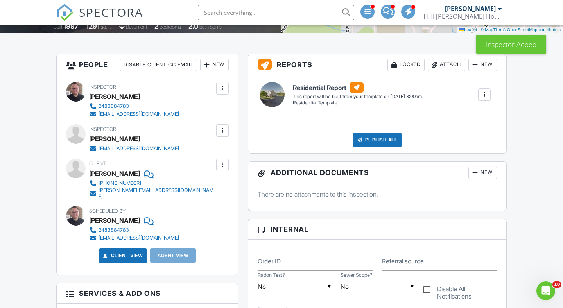
scroll to position [0, 0]
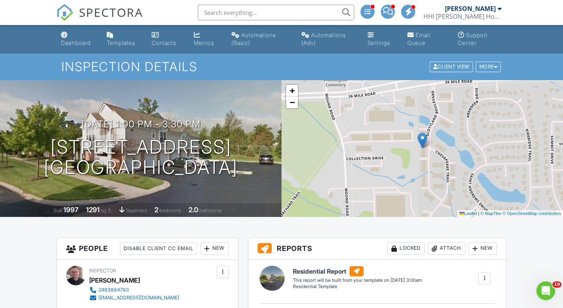
click at [83, 45] on div "Dashboard" at bounding box center [76, 43] width 30 height 7
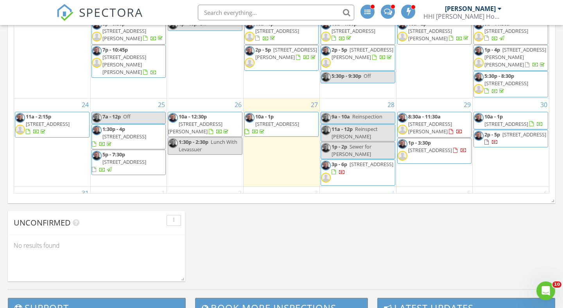
scroll to position [534, 0]
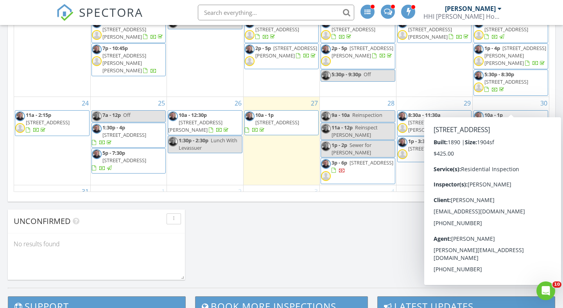
click at [506, 119] on span "[STREET_ADDRESS]" at bounding box center [507, 122] width 44 height 7
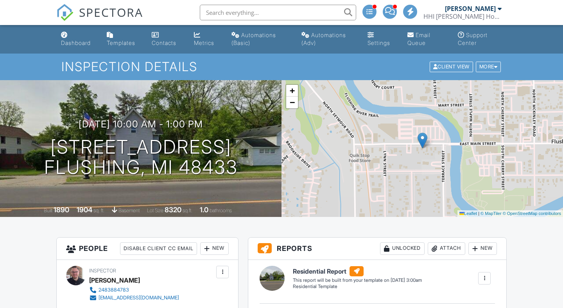
click at [217, 251] on div "New" at bounding box center [214, 249] width 29 height 13
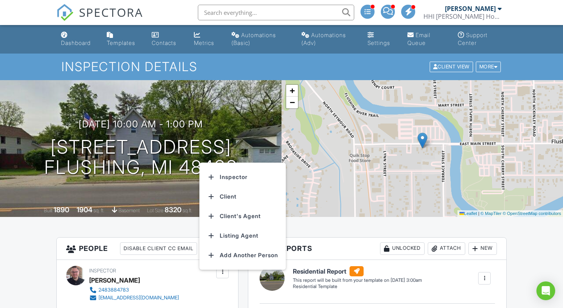
click at [227, 175] on li "Inspector" at bounding box center [242, 177] width 77 height 20
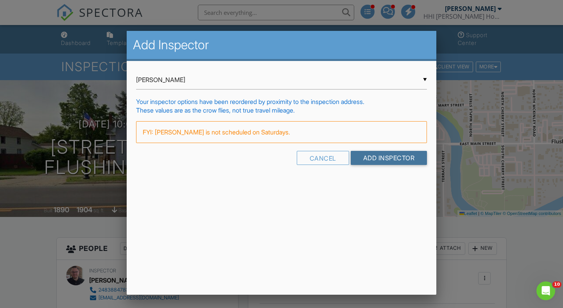
click at [398, 156] on input "Add Inspector" at bounding box center [389, 158] width 77 height 14
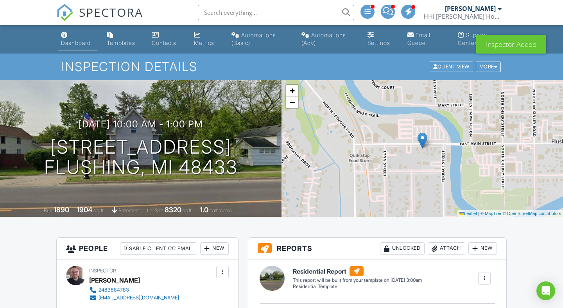
click at [78, 40] on div "Dashboard" at bounding box center [76, 43] width 30 height 7
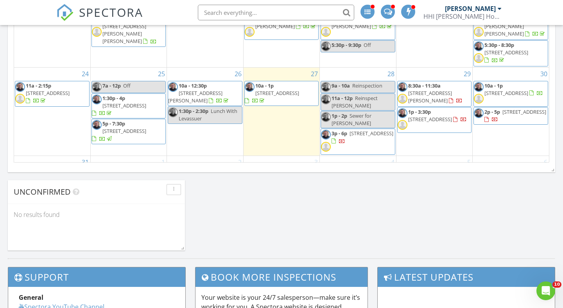
scroll to position [551, 0]
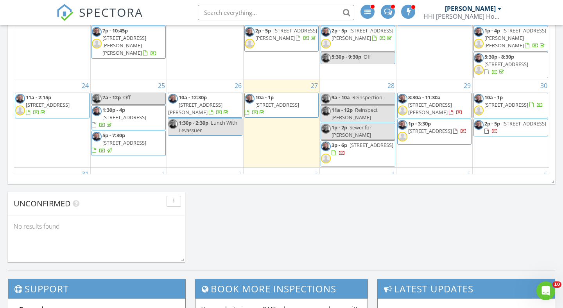
click at [503, 120] on span "[STREET_ADDRESS]" at bounding box center [525, 123] width 44 height 7
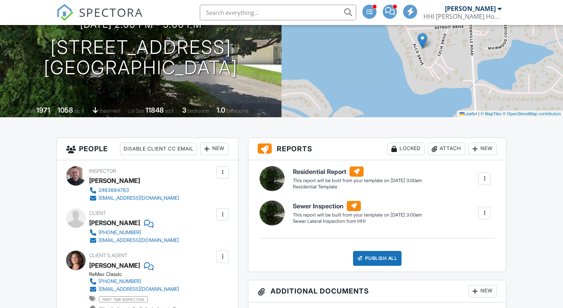
scroll to position [100, 0]
click at [208, 148] on div at bounding box center [207, 149] width 8 height 8
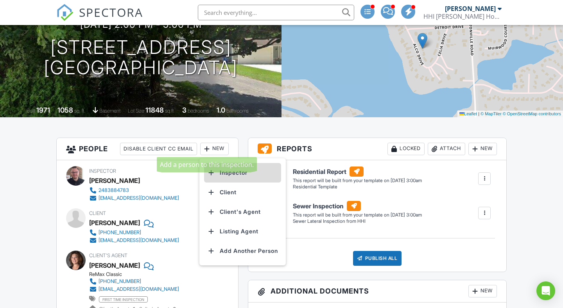
click at [218, 173] on li "Inspector" at bounding box center [242, 173] width 77 height 20
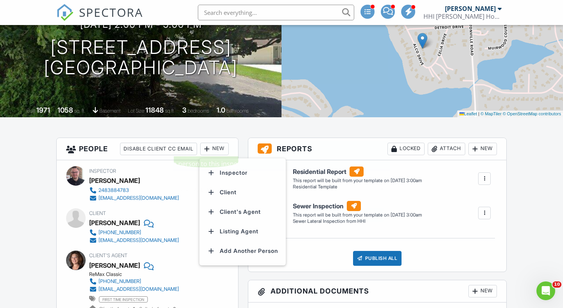
scroll to position [0, 0]
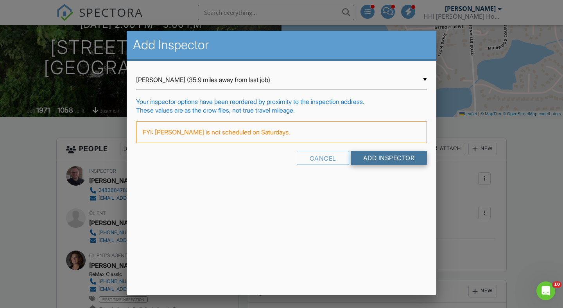
click at [384, 158] on input "Add Inspector" at bounding box center [389, 158] width 77 height 14
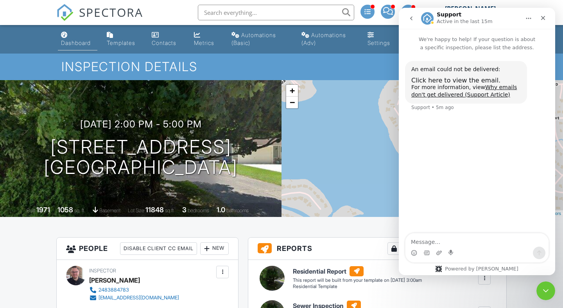
click at [76, 43] on div "Dashboard" at bounding box center [76, 43] width 30 height 7
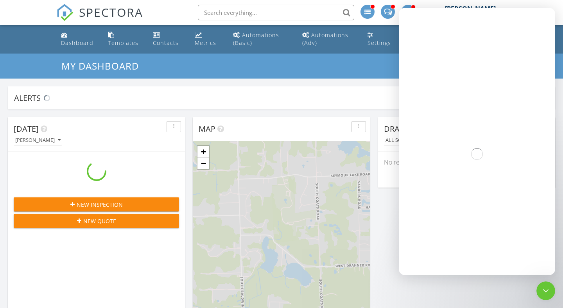
scroll to position [712, 564]
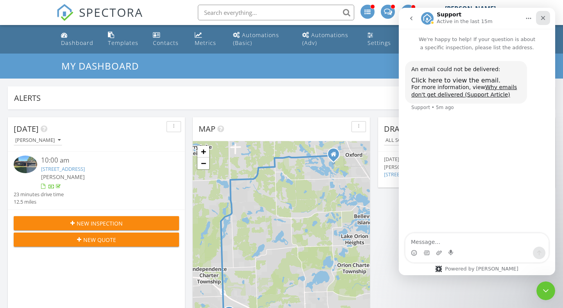
click at [541, 17] on icon "Close" at bounding box center [543, 18] width 6 height 6
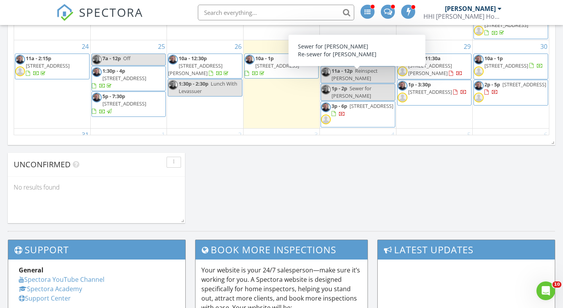
scroll to position [578, 0]
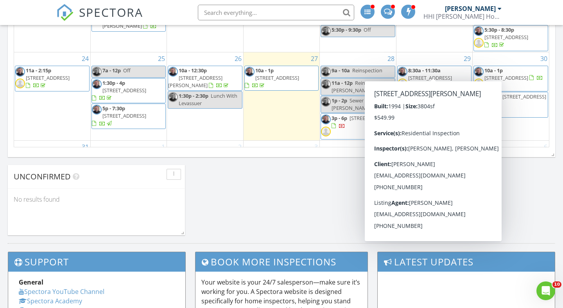
click at [442, 67] on link "8:30a - 11:30a 4712 Rambling Ct, Troy 48098" at bounding box center [435, 78] width 54 height 22
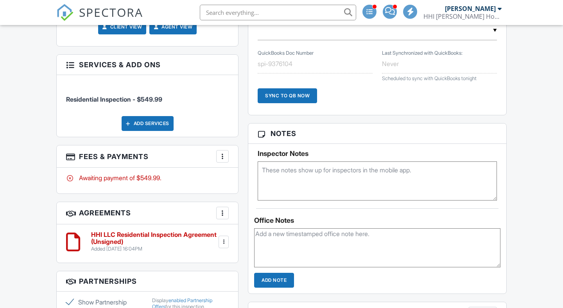
scroll to position [512, 0]
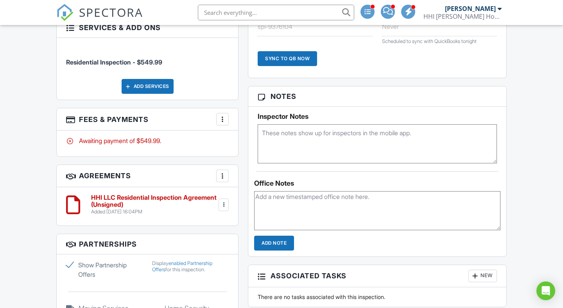
click at [216, 118] on div "More" at bounding box center [222, 119] width 13 height 13
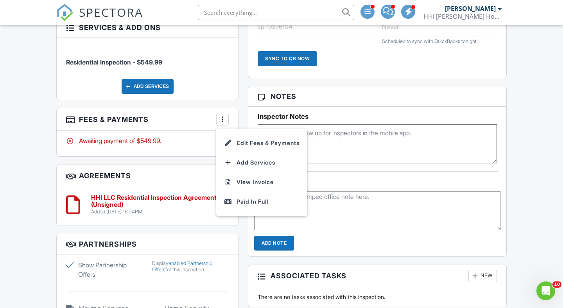
scroll to position [0, 0]
click at [243, 141] on li "Edit Fees & Payments" at bounding box center [262, 143] width 82 height 20
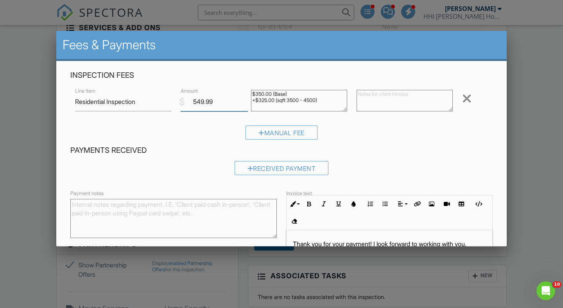
drag, startPoint x: 218, startPoint y: 104, endPoint x: 182, endPoint y: 100, distance: 37.0
click at [181, 101] on div "$ Amount 549.99" at bounding box center [211, 101] width 70 height 19
type input "550"
click at [175, 128] on div "Manual Fee" at bounding box center [281, 135] width 422 height 20
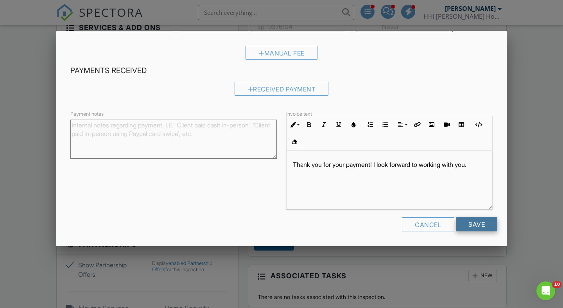
click at [472, 219] on input "Save" at bounding box center [476, 224] width 41 height 14
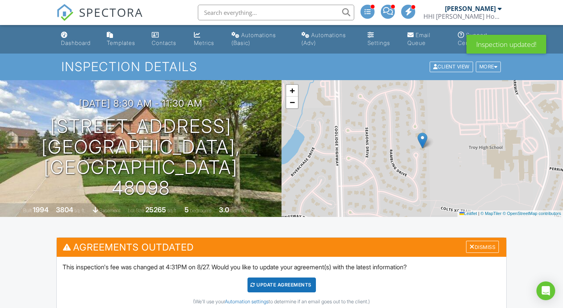
click at [299, 284] on div "Update Agreements" at bounding box center [282, 285] width 68 height 15
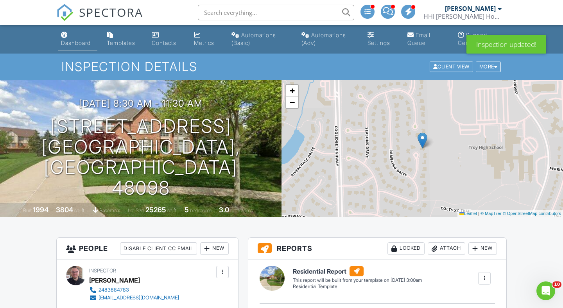
click at [81, 41] on div "Dashboard" at bounding box center [76, 43] width 30 height 7
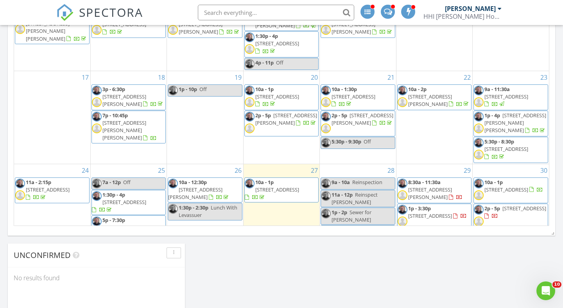
scroll to position [154, 0]
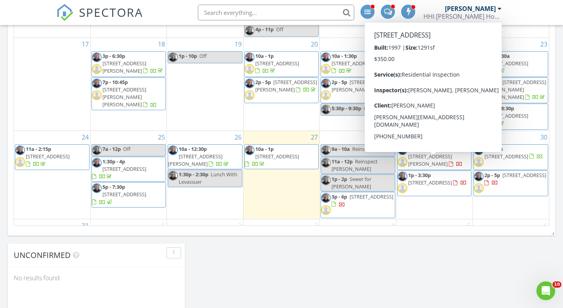
click at [452, 179] on span "56665 Scotland Blvd, SHELBY TOWNSHIP 48316" at bounding box center [430, 182] width 44 height 7
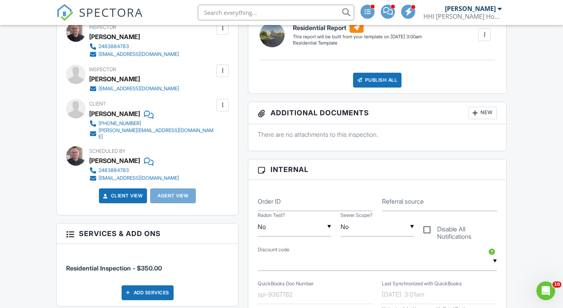
scroll to position [222, 0]
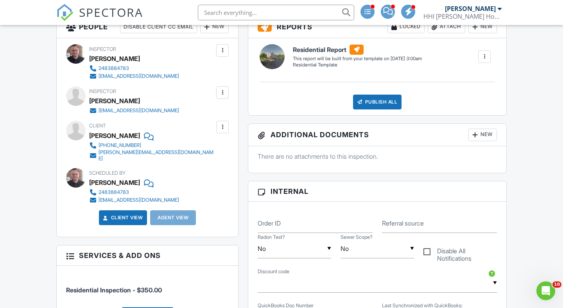
click at [197, 136] on div "Client Michael Gizzy 586-322-4678 m.gizzi@icloud.com" at bounding box center [147, 141] width 163 height 41
click at [219, 126] on div at bounding box center [223, 127] width 8 height 8
click at [155, 144] on div "Client Michael Gizzy 586-322-4678 m.gizzi@icloud.com" at bounding box center [170, 141] width 163 height 41
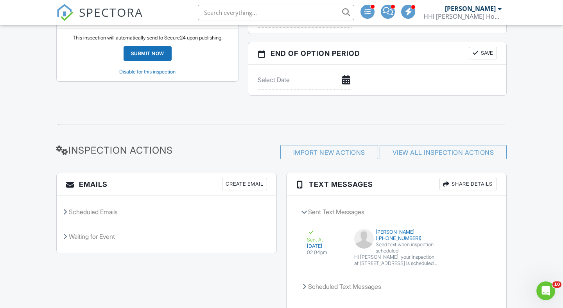
scroll to position [953, 0]
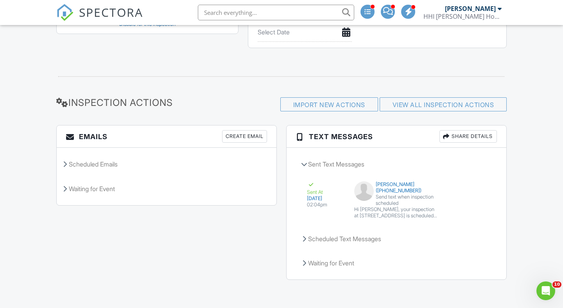
click at [243, 140] on div "Create Email" at bounding box center [244, 136] width 45 height 13
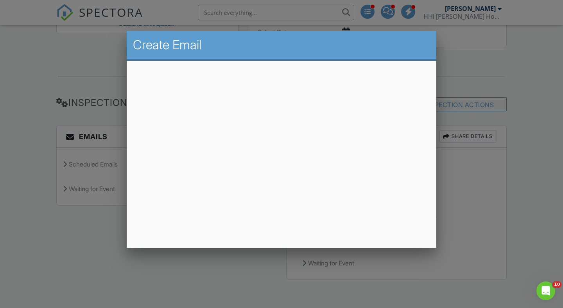
click at [82, 211] on div at bounding box center [281, 153] width 563 height 385
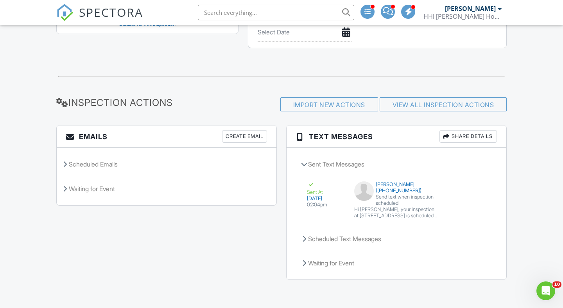
click at [246, 137] on div "Create Email" at bounding box center [244, 136] width 45 height 13
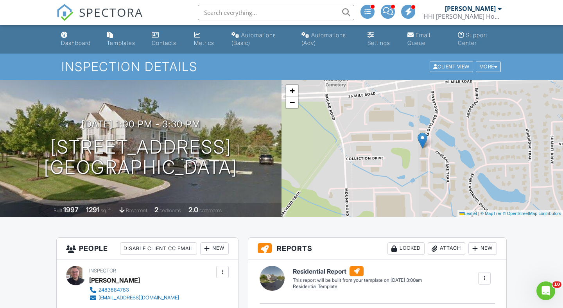
click at [84, 44] on div "Dashboard" at bounding box center [76, 43] width 30 height 7
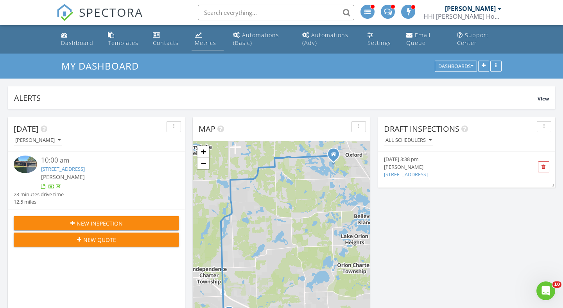
click at [202, 37] on div "Metrics" at bounding box center [198, 35] width 7 height 6
